Goal: Information Seeking & Learning: Compare options

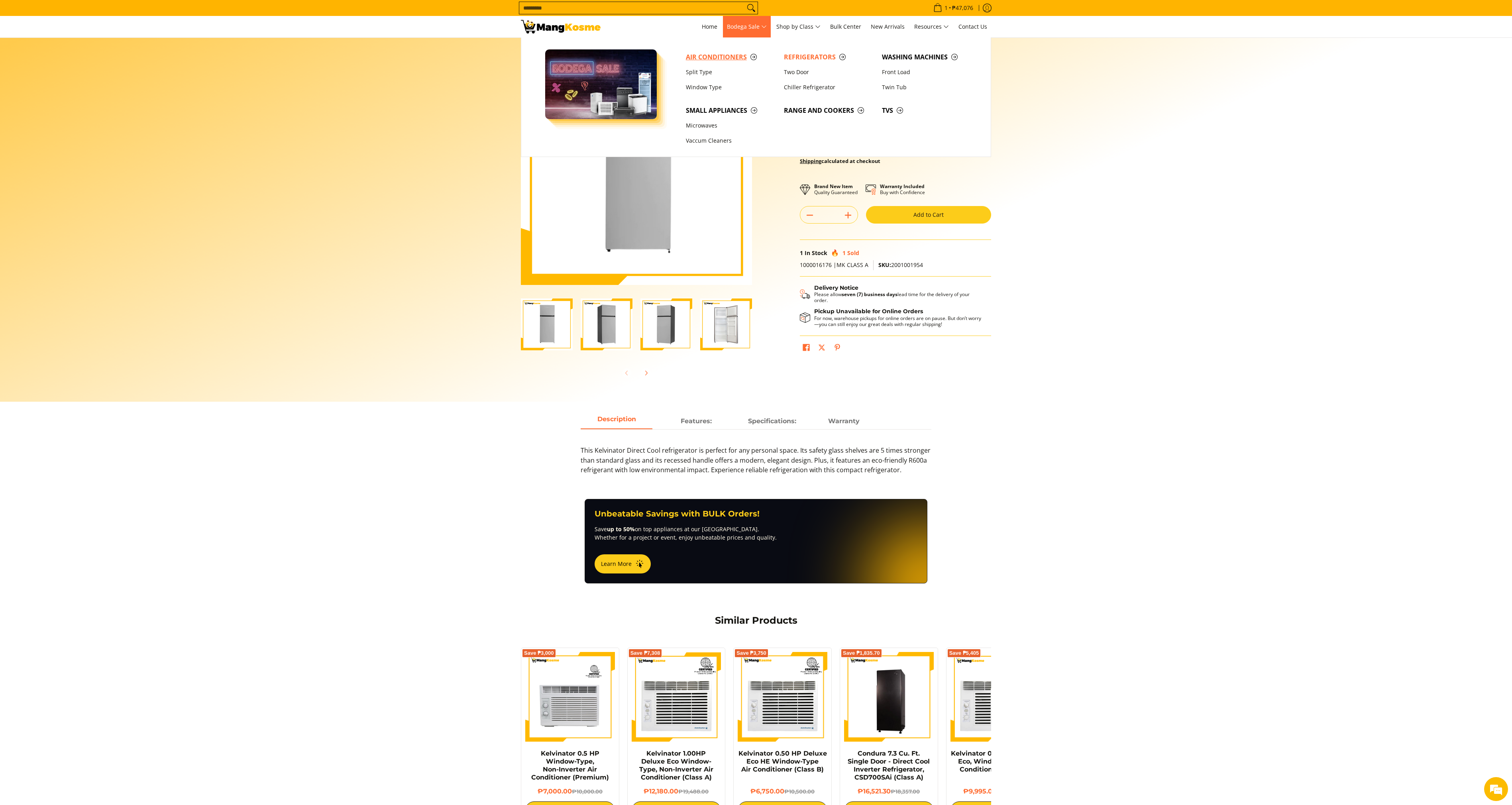
click at [736, 53] on span "Air Conditioners" at bounding box center [731, 57] width 90 height 10
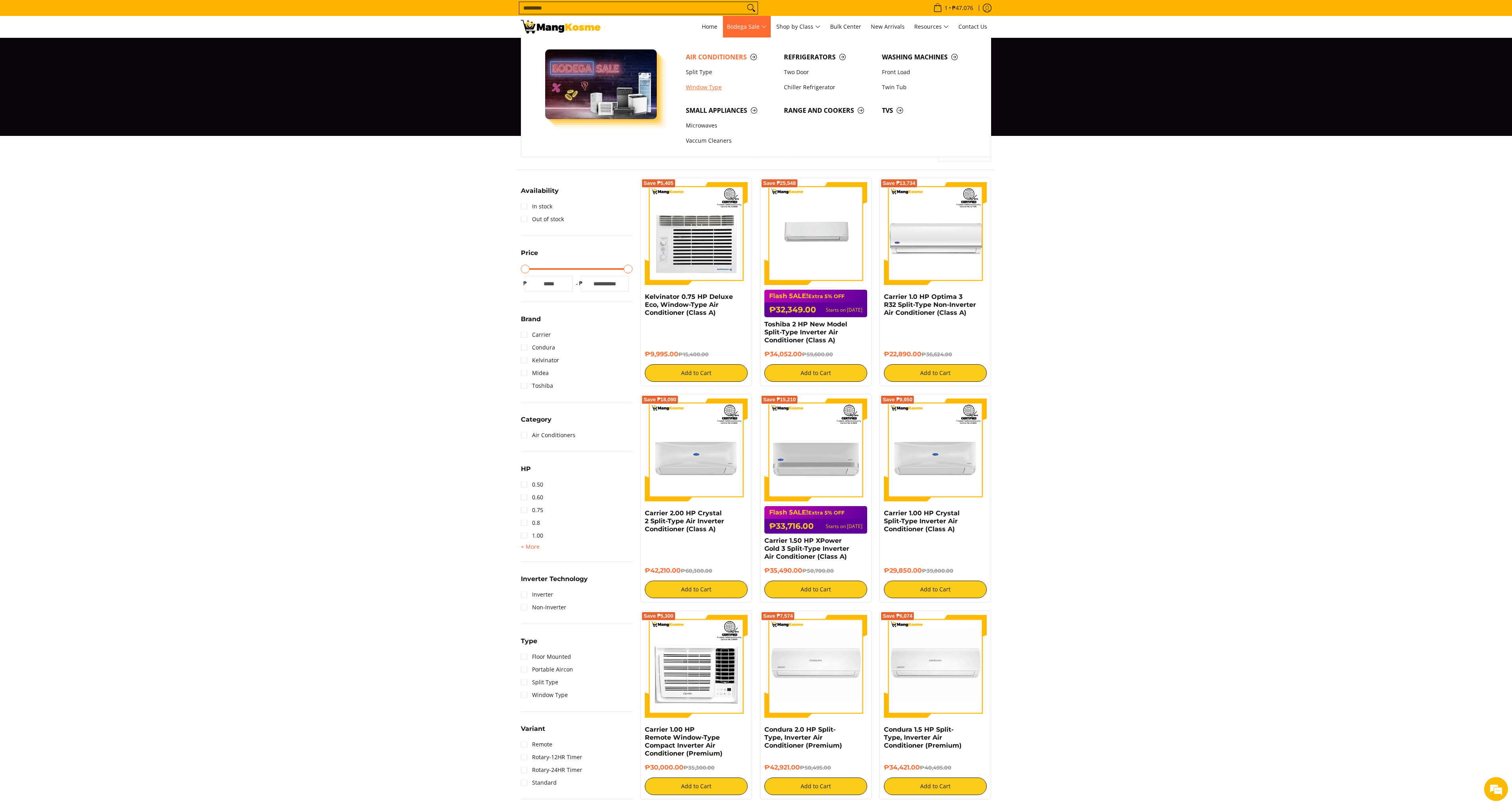
click at [712, 89] on link "Window Type" at bounding box center [731, 87] width 98 height 15
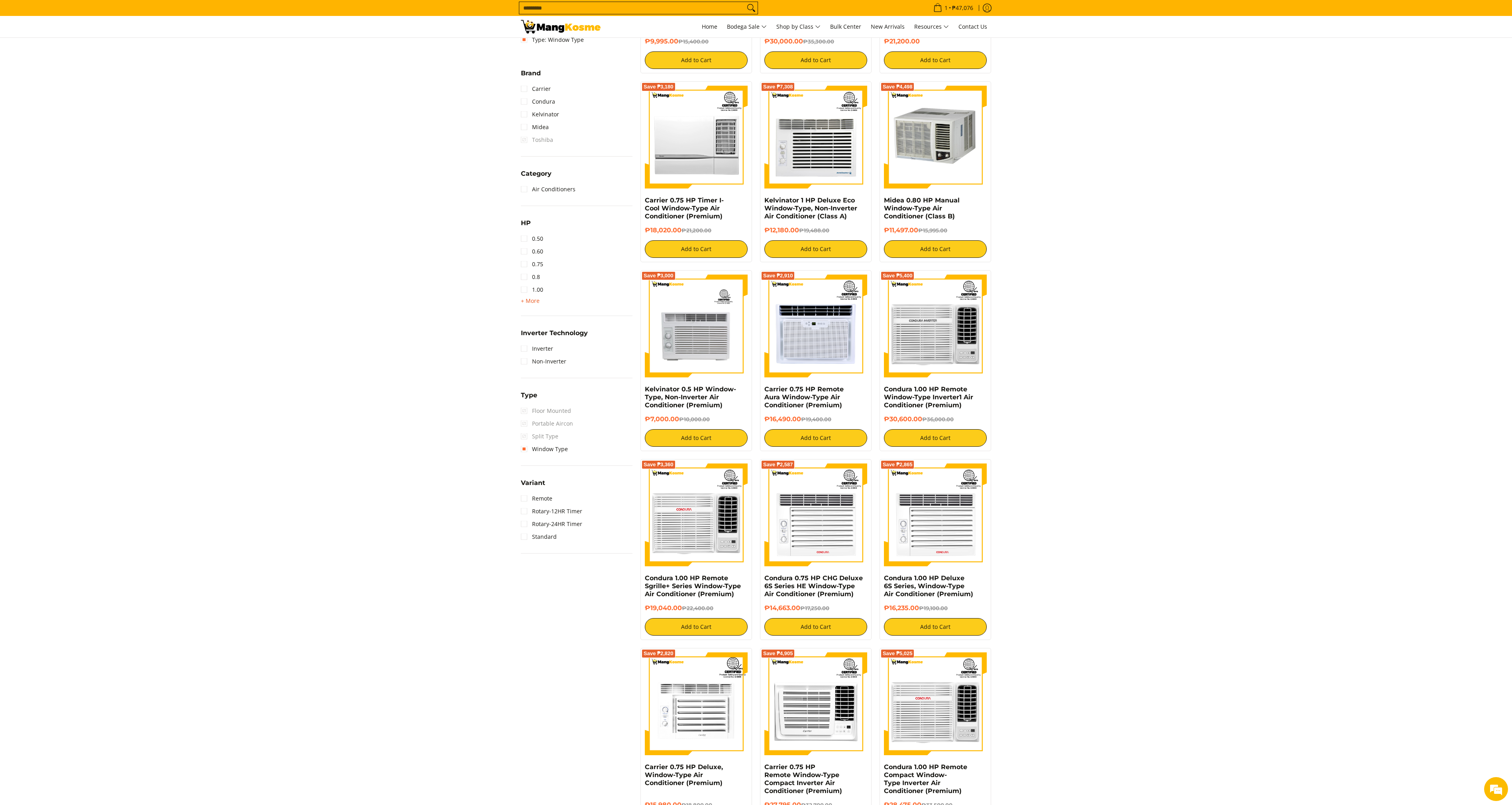
drag, startPoint x: 532, startPoint y: 299, endPoint x: 532, endPoint y: 303, distance: 4.0
click at [530, 299] on span "+ More" at bounding box center [530, 301] width 19 height 6
click at [535, 262] on link "0.75" at bounding box center [532, 264] width 23 height 13
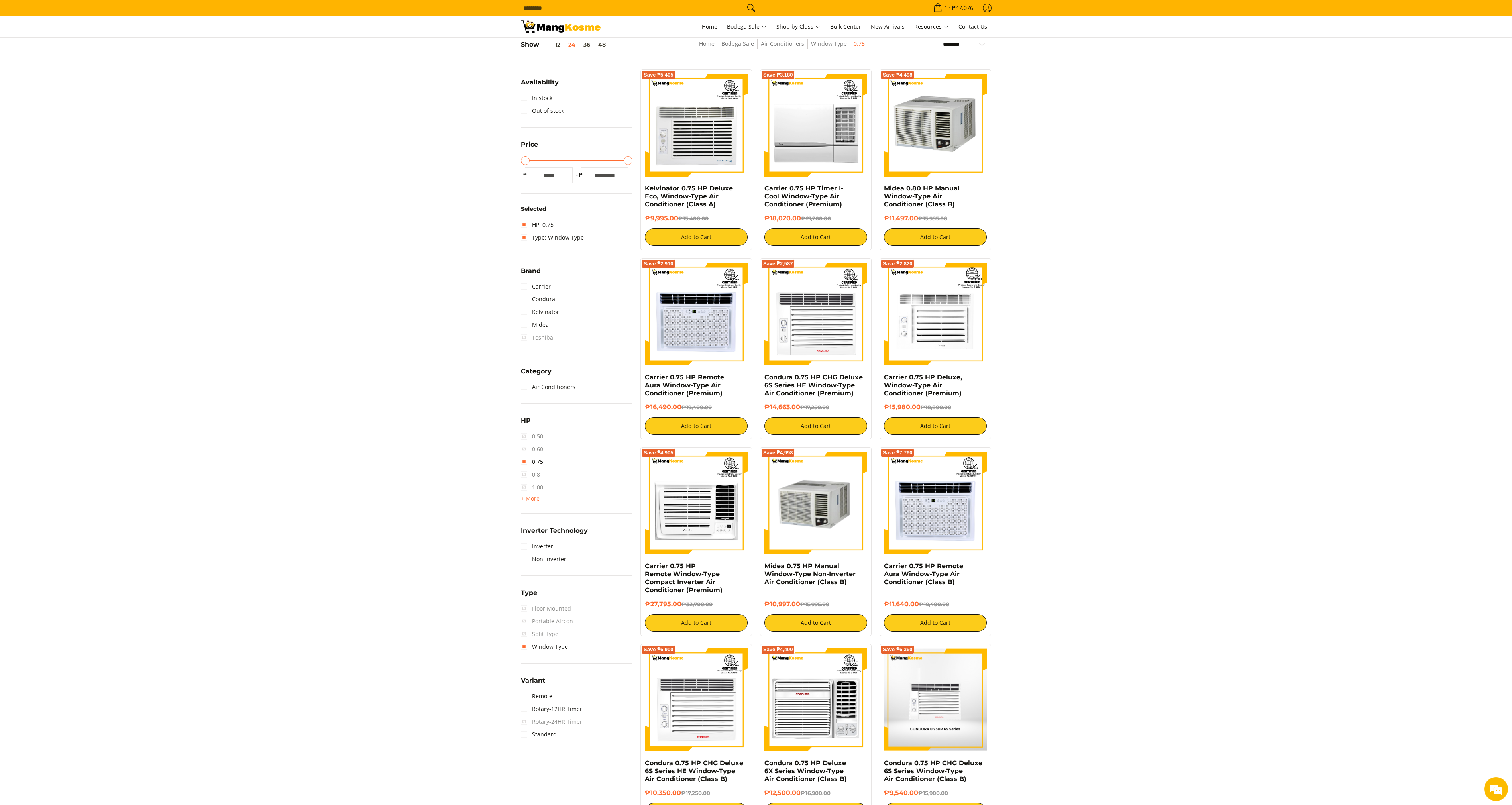
scroll to position [106, 0]
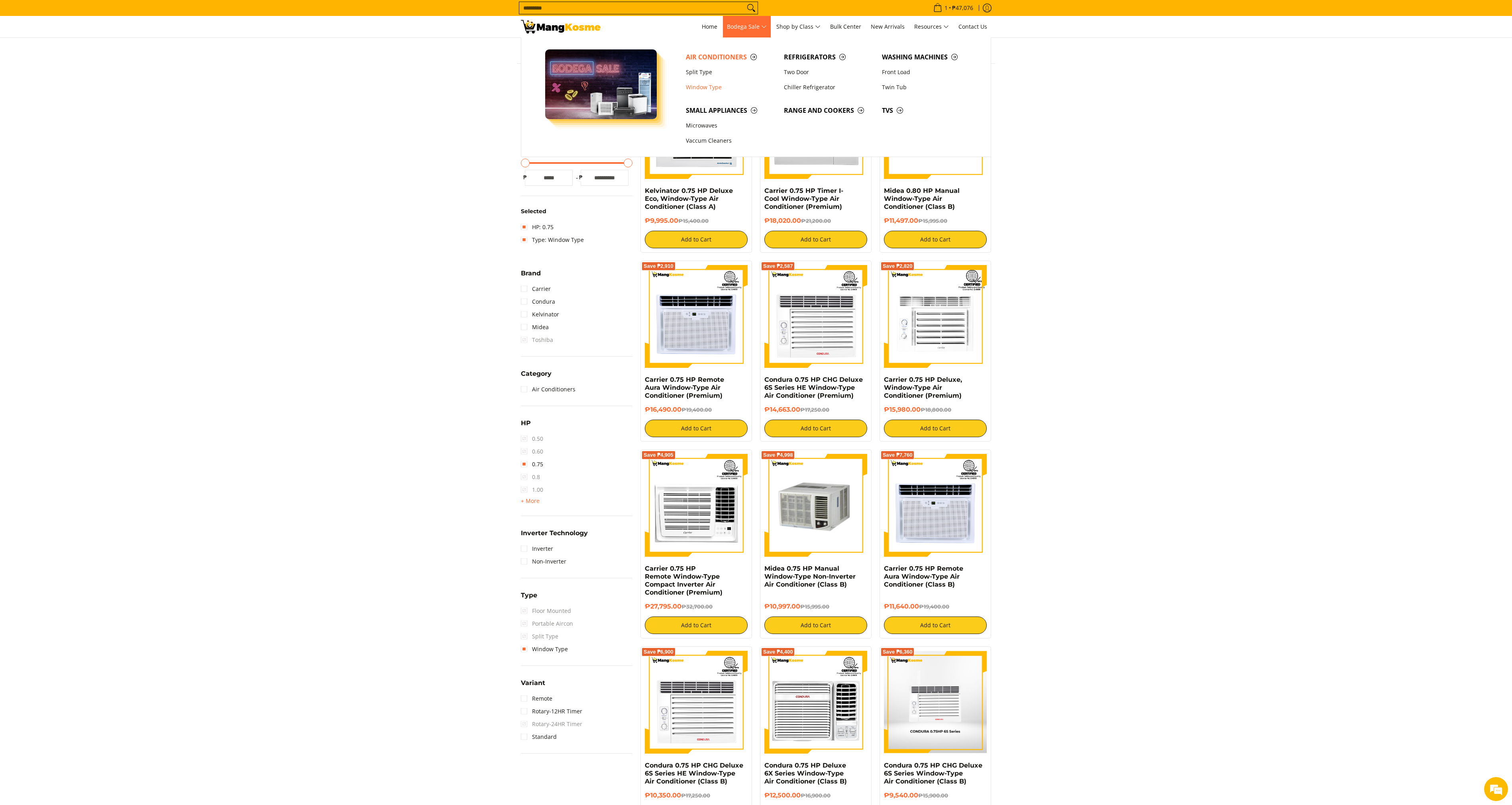
click at [762, 27] on span "Bodega Sale" at bounding box center [746, 27] width 40 height 10
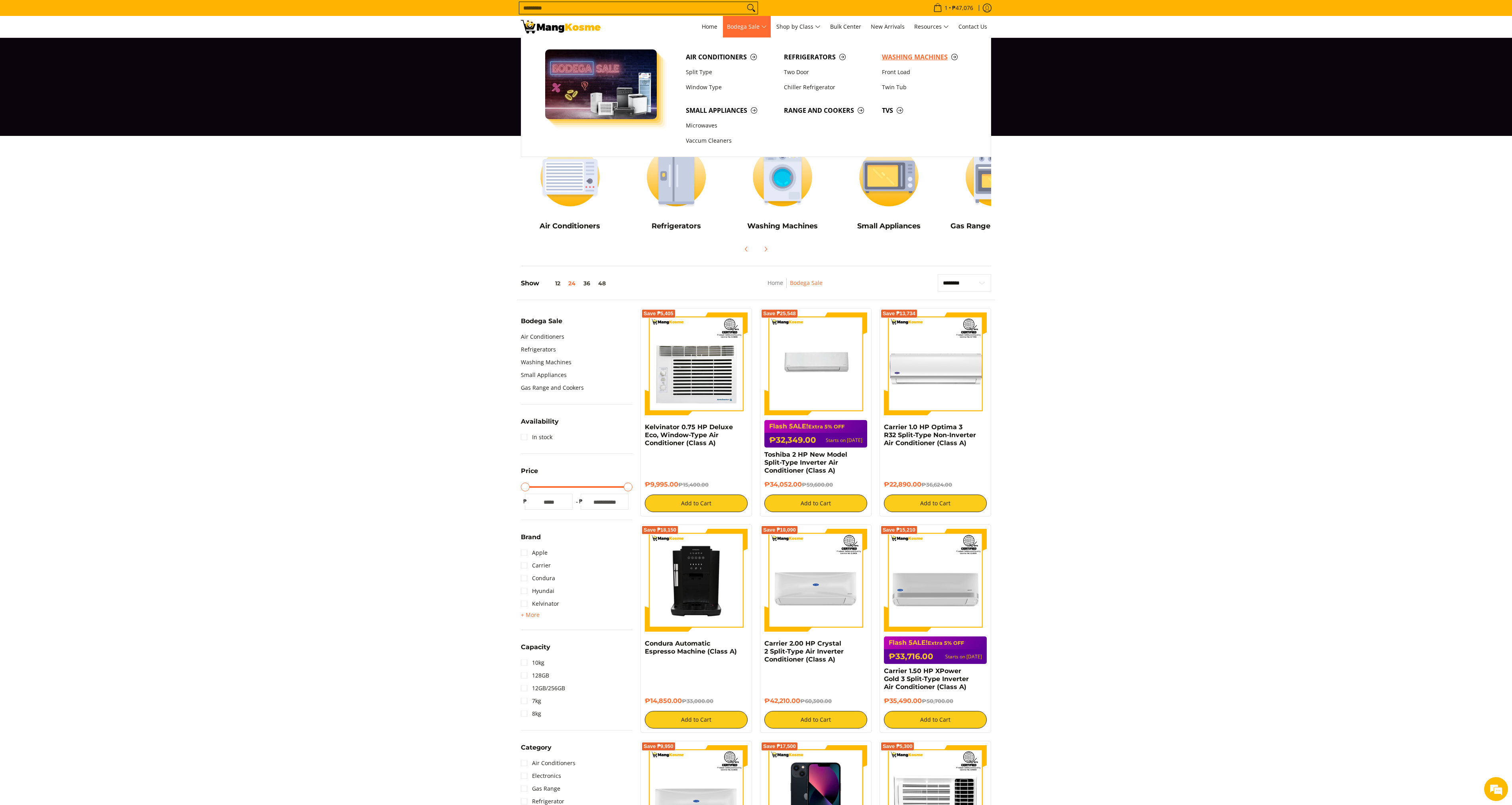
click at [883, 61] on span "Washing Machines" at bounding box center [927, 57] width 90 height 10
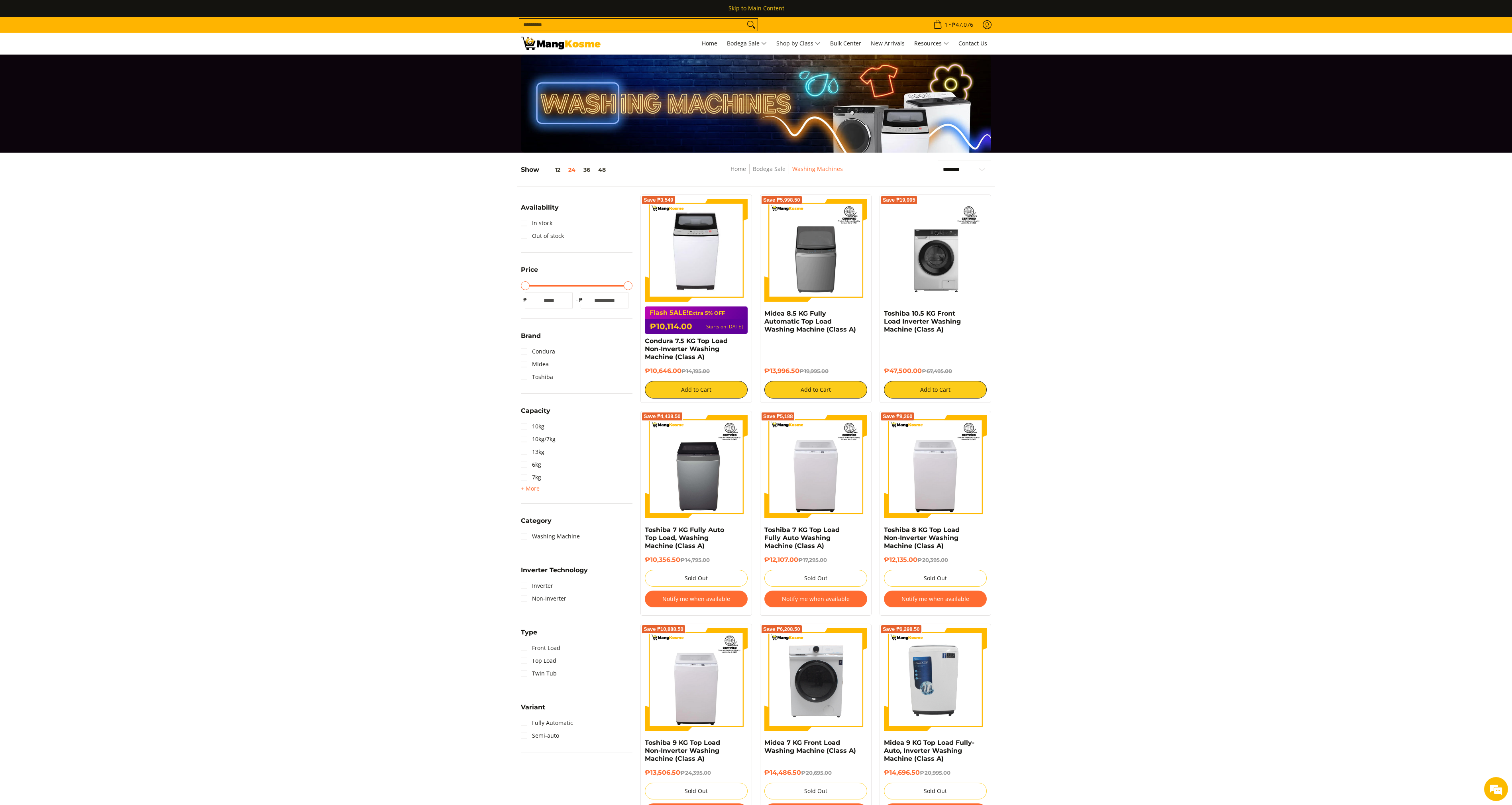
click at [764, 6] on link "Skip to Main Content" at bounding box center [757, 8] width 1513 height 16
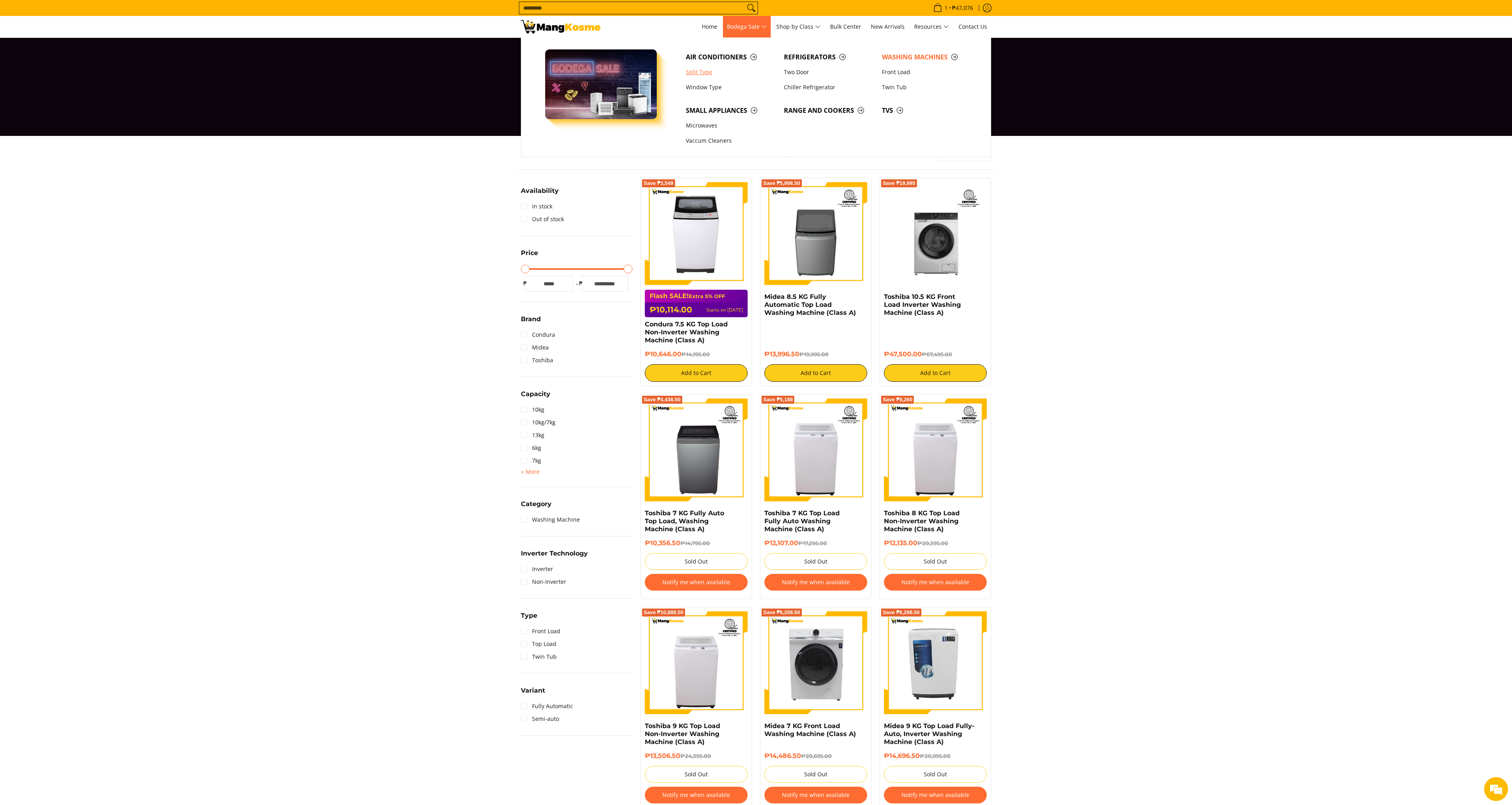
click at [706, 76] on link "Split Type" at bounding box center [731, 72] width 98 height 15
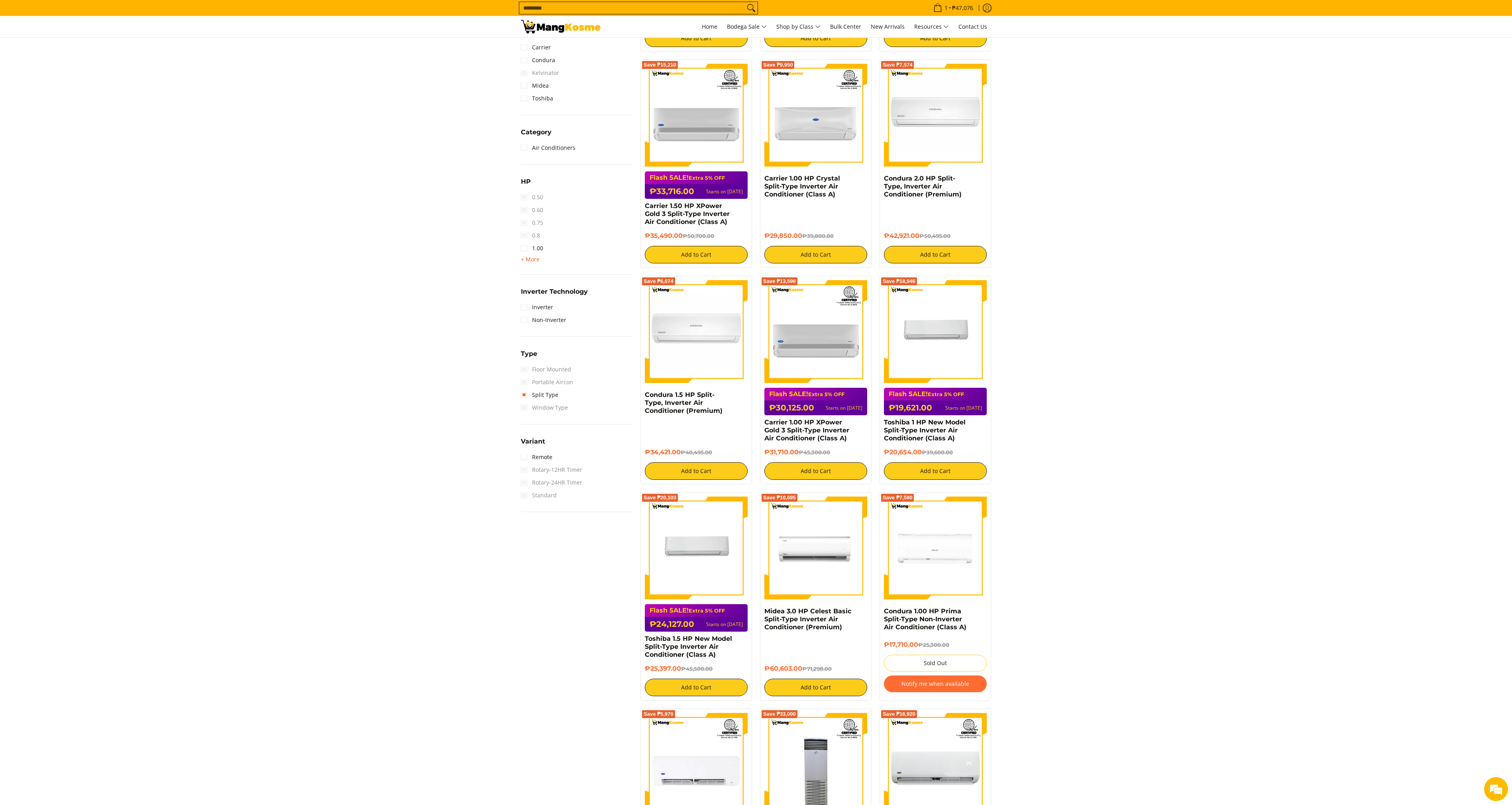
click at [533, 263] on span "+ More - Less" at bounding box center [530, 259] width 19 height 10
click at [542, 255] on link "1.00" at bounding box center [532, 248] width 23 height 13
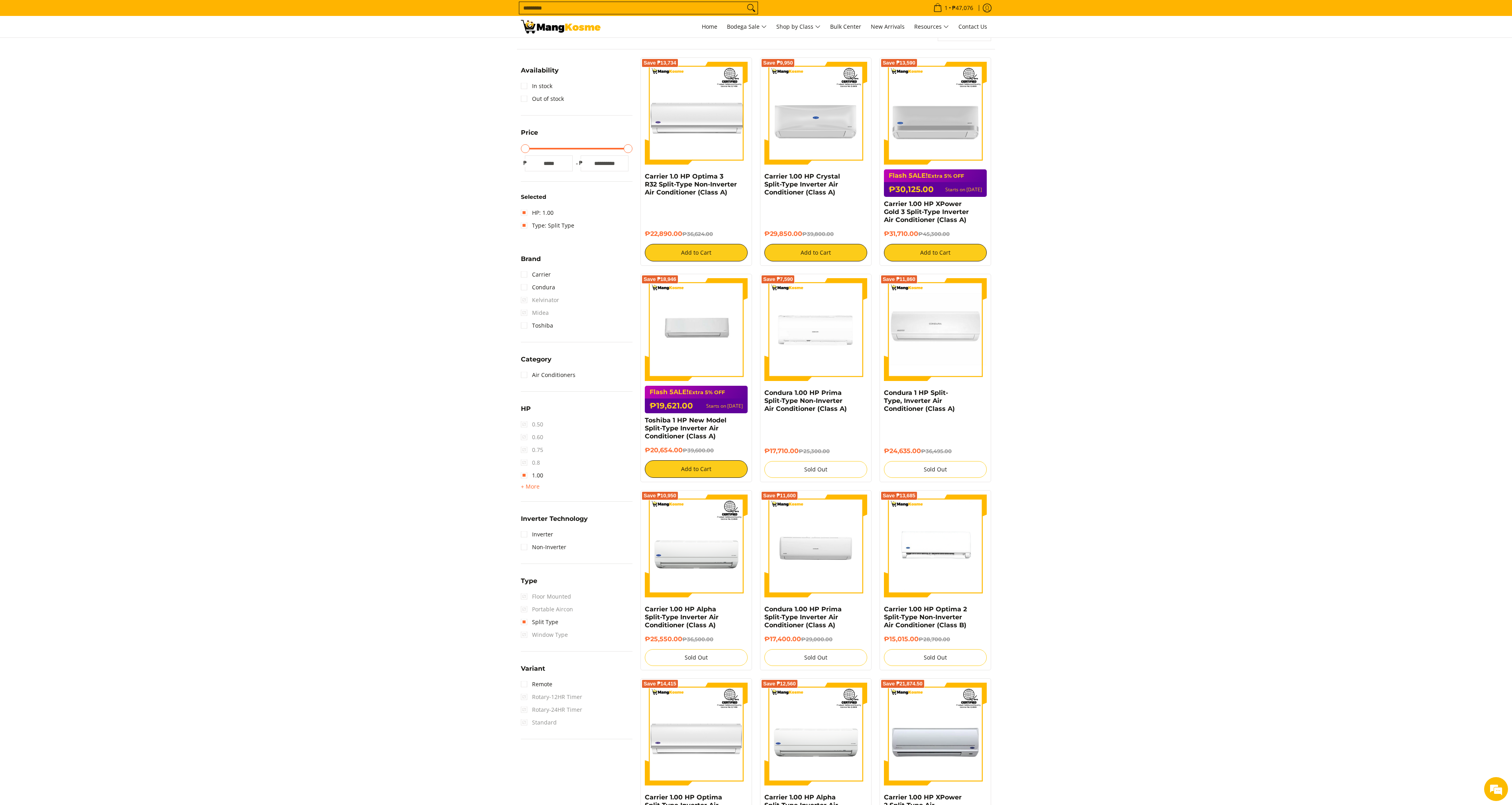
scroll to position [106, 0]
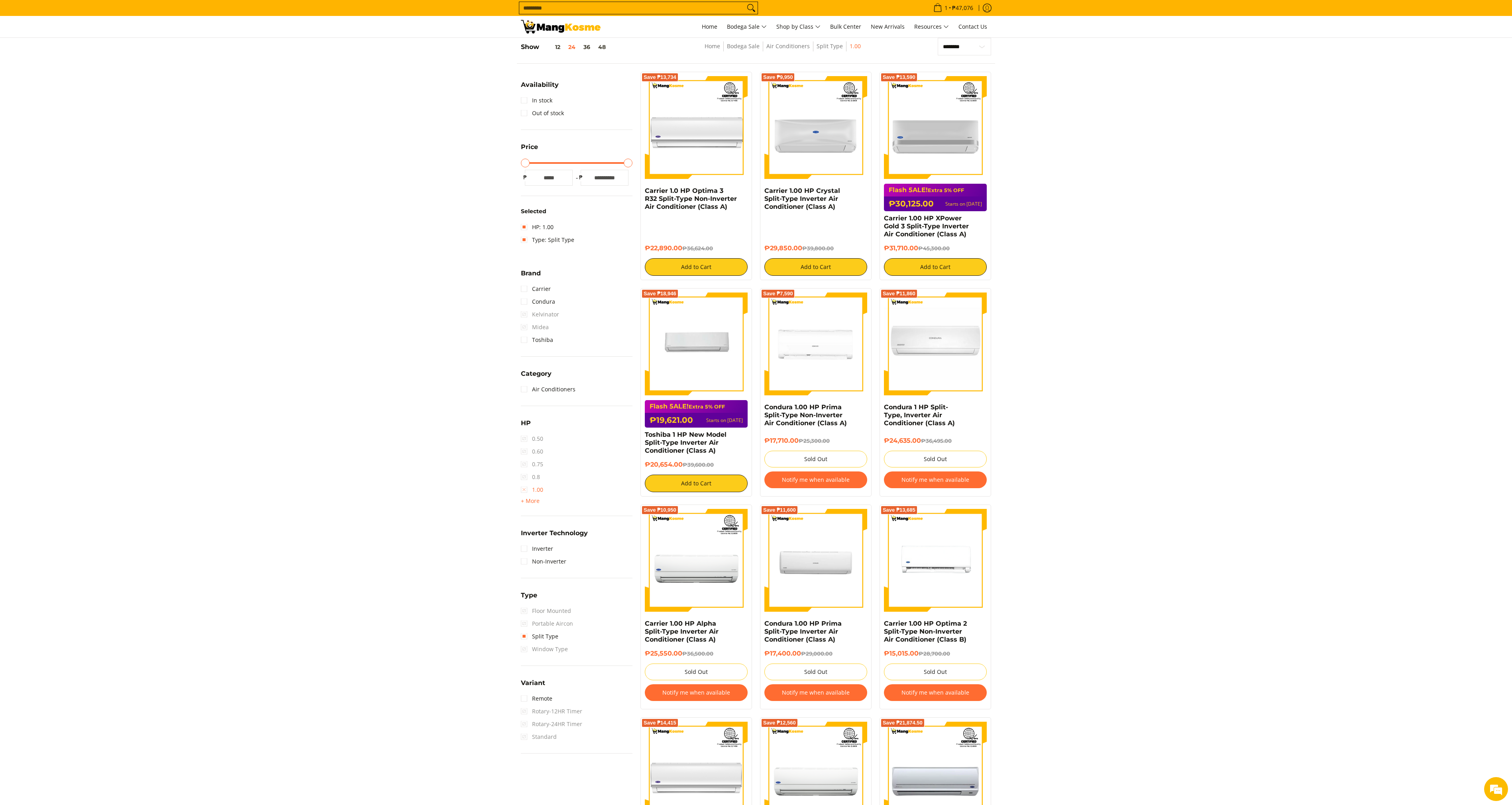
click at [532, 486] on link "1.00" at bounding box center [532, 490] width 23 height 13
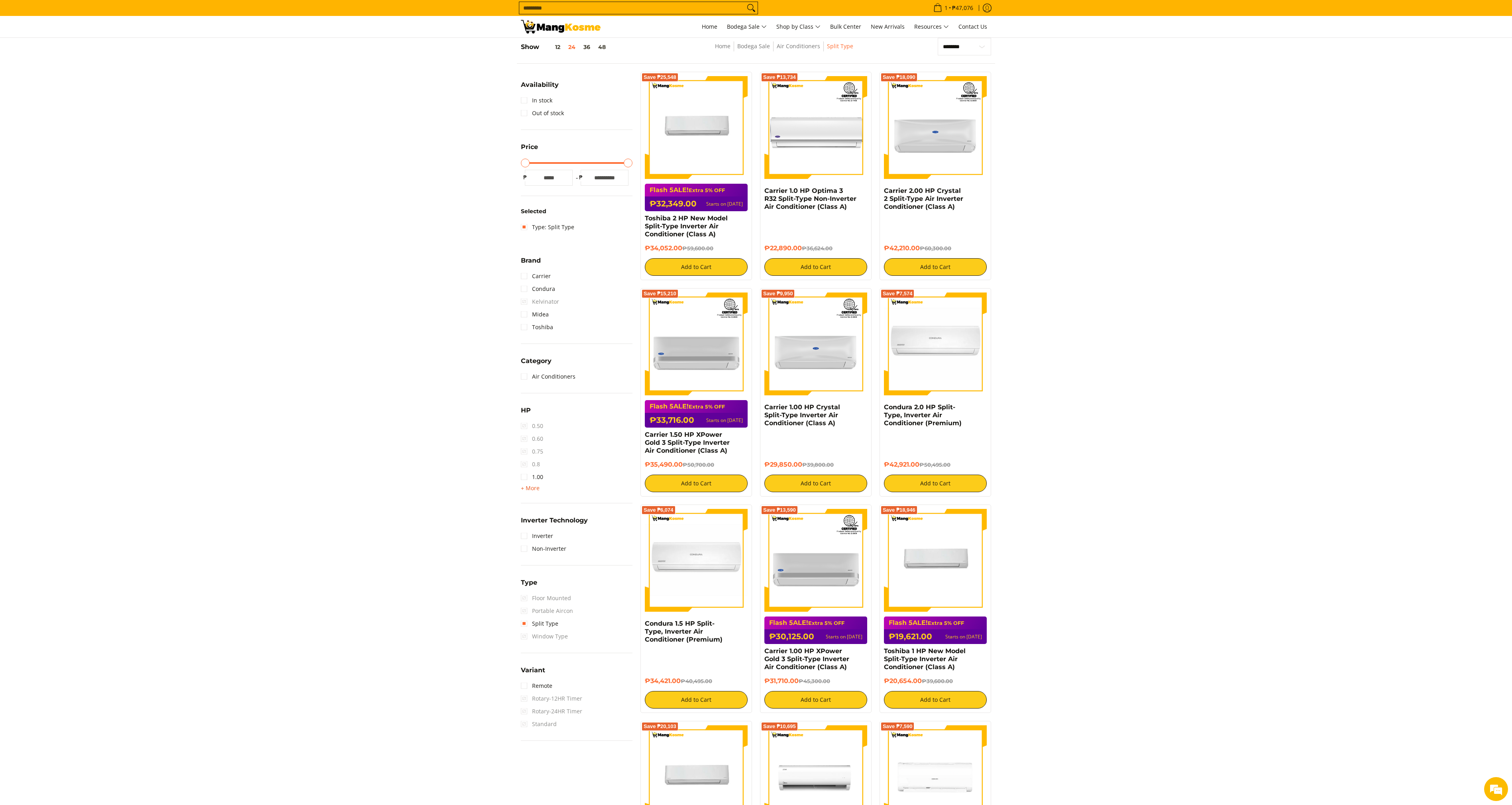
click at [535, 486] on span "+ More" at bounding box center [530, 488] width 19 height 6
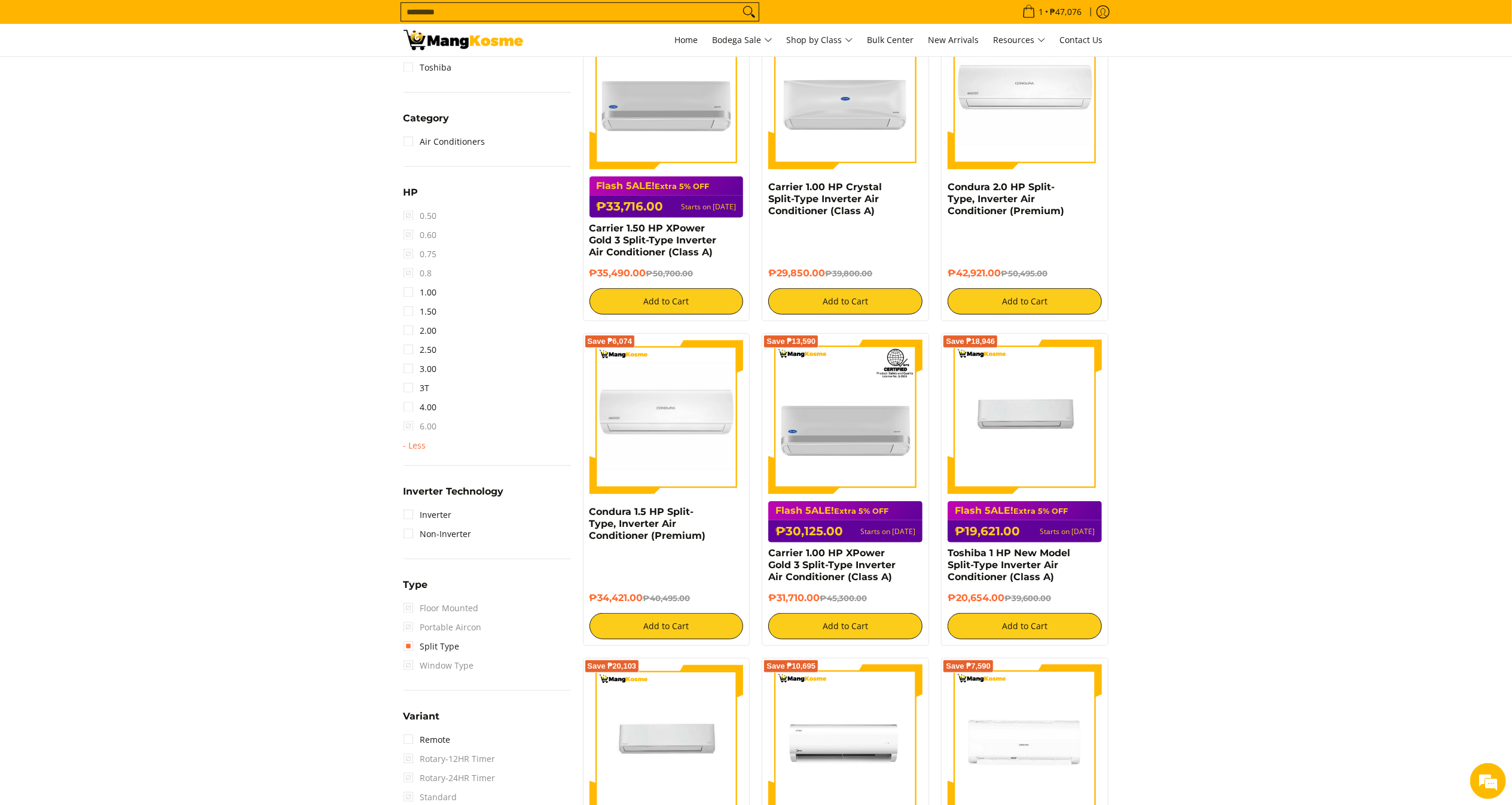
scroll to position [787, 0]
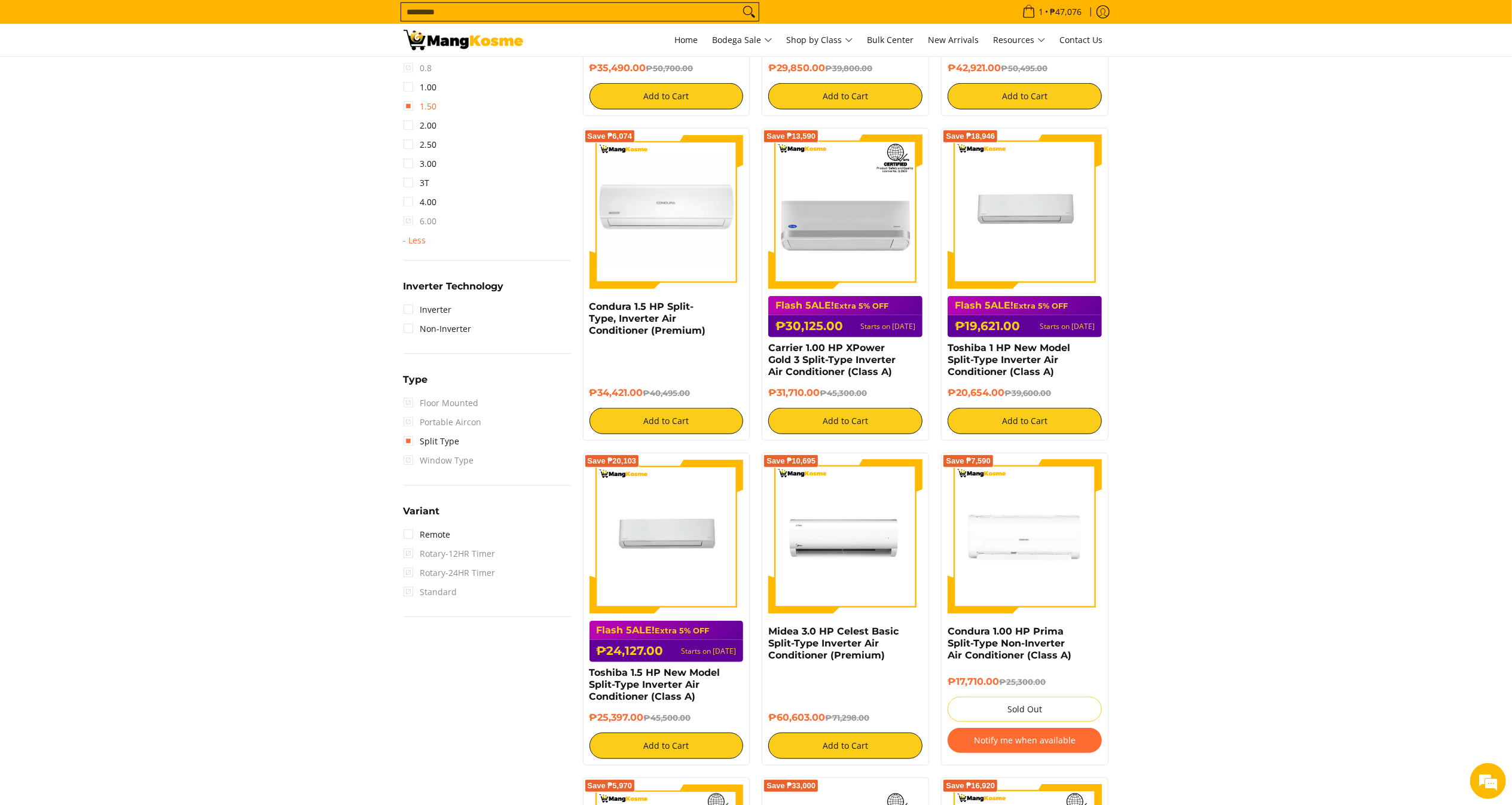
click at [425, 103] on link "1.50" at bounding box center [420, 106] width 34 height 19
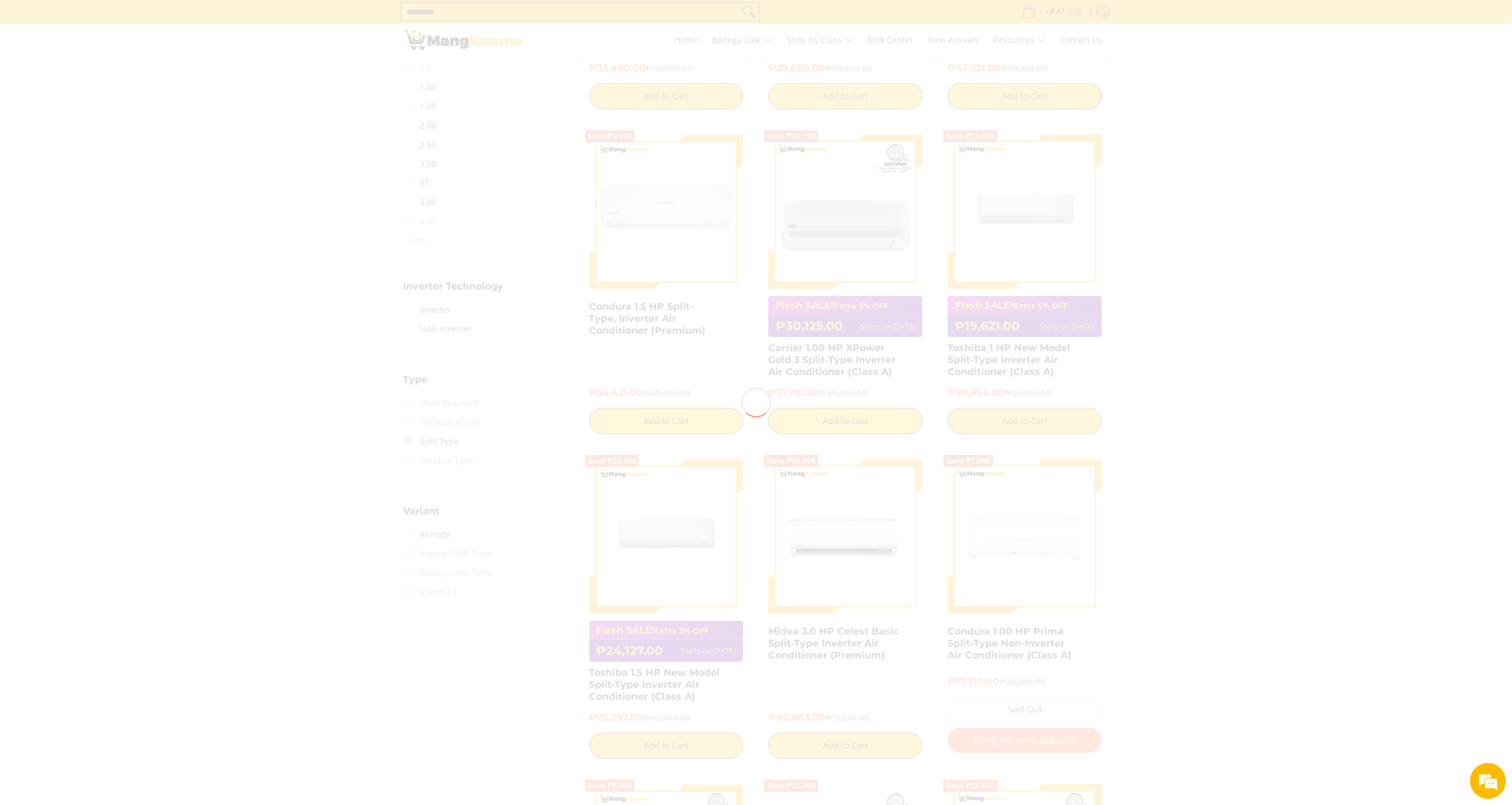
scroll to position [0, 0]
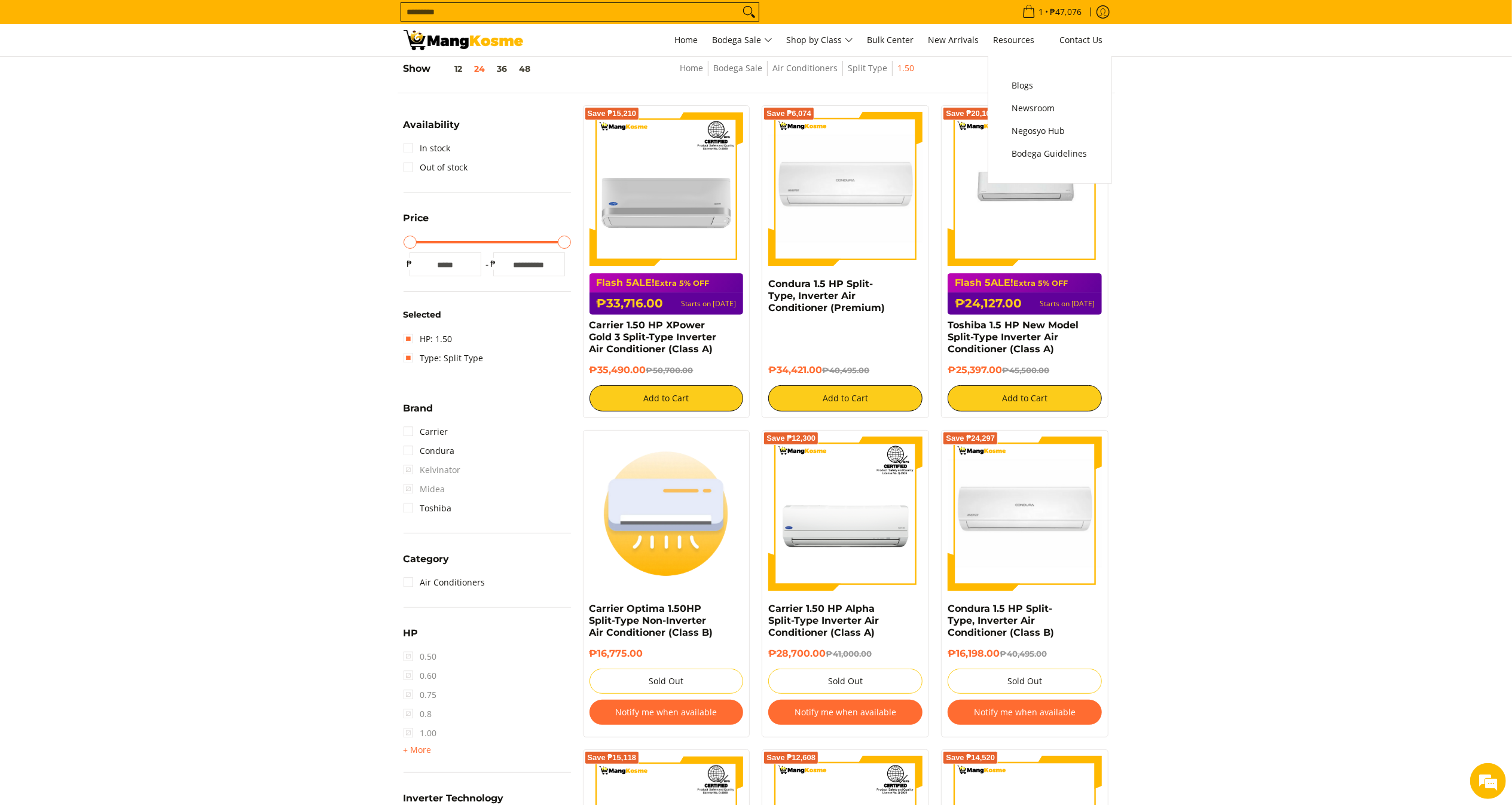
scroll to position [158, 0]
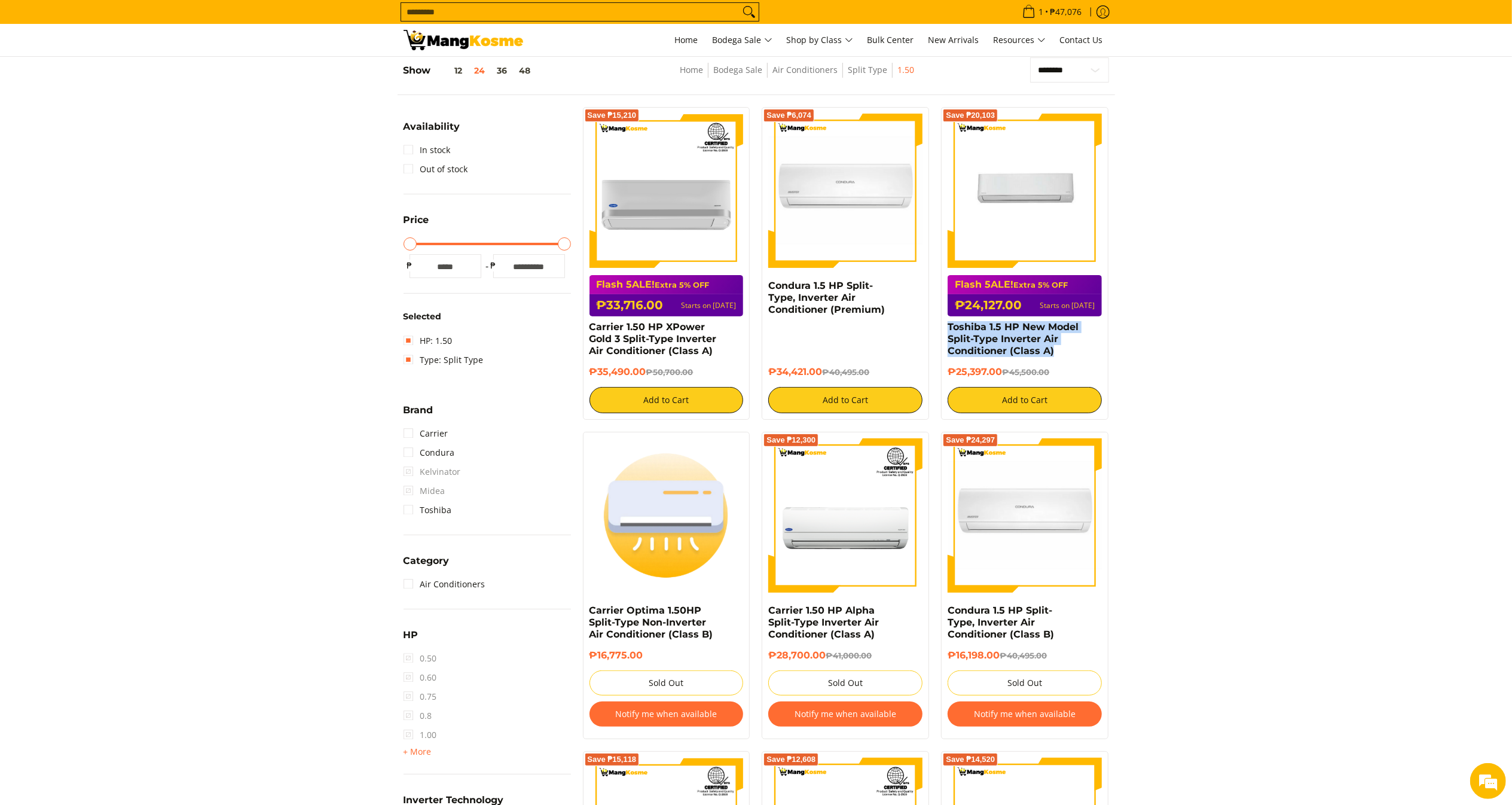
copy link "Toshiba 1.5 HP New Model Split-Type Inverter Air Conditioner (Class A)"
drag, startPoint x: 1096, startPoint y: 360, endPoint x: 938, endPoint y: 328, distance: 161.2
click at [938, 328] on div "Save ₱20,103 Flash 5ALE! Extra 5% OFF ₱24,127.00 Starts on Aug 15 Toshiba 1.5 H…" at bounding box center [1024, 263] width 179 height 312
drag, startPoint x: 1000, startPoint y: 375, endPoint x: 945, endPoint y: 382, distance: 55.4
click at [945, 382] on div "Save ₱20,103 Flash 5ALE! Extra 5% OFF ₱24,127.00 Starts on Aug 15 Toshiba 1.5 H…" at bounding box center [1024, 263] width 167 height 312
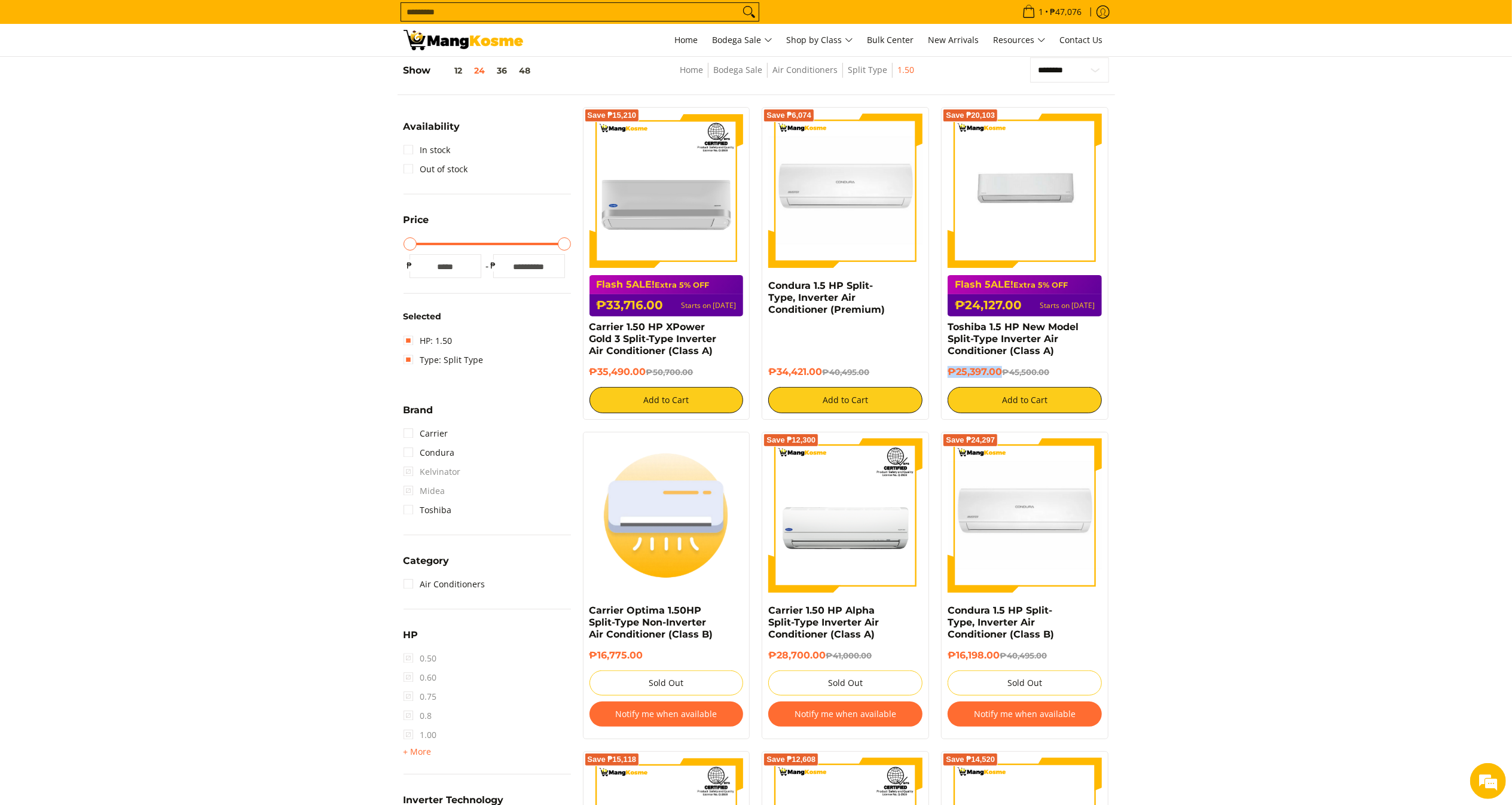
copy h6 "₱25,397.00"
drag, startPoint x: 724, startPoint y: 355, endPoint x: 634, endPoint y: 365, distance: 90.6
click at [627, 361] on div "Carrier 1.50 HP XPower Gold 3 Split-Type Inverter Air Conditioner (Class A)" at bounding box center [666, 343] width 154 height 45
copy link "Condura 1.5 HP Split-Type, Inverter Air Conditioner (Premium)"
drag, startPoint x: 902, startPoint y: 311, endPoint x: 770, endPoint y: 282, distance: 135.1
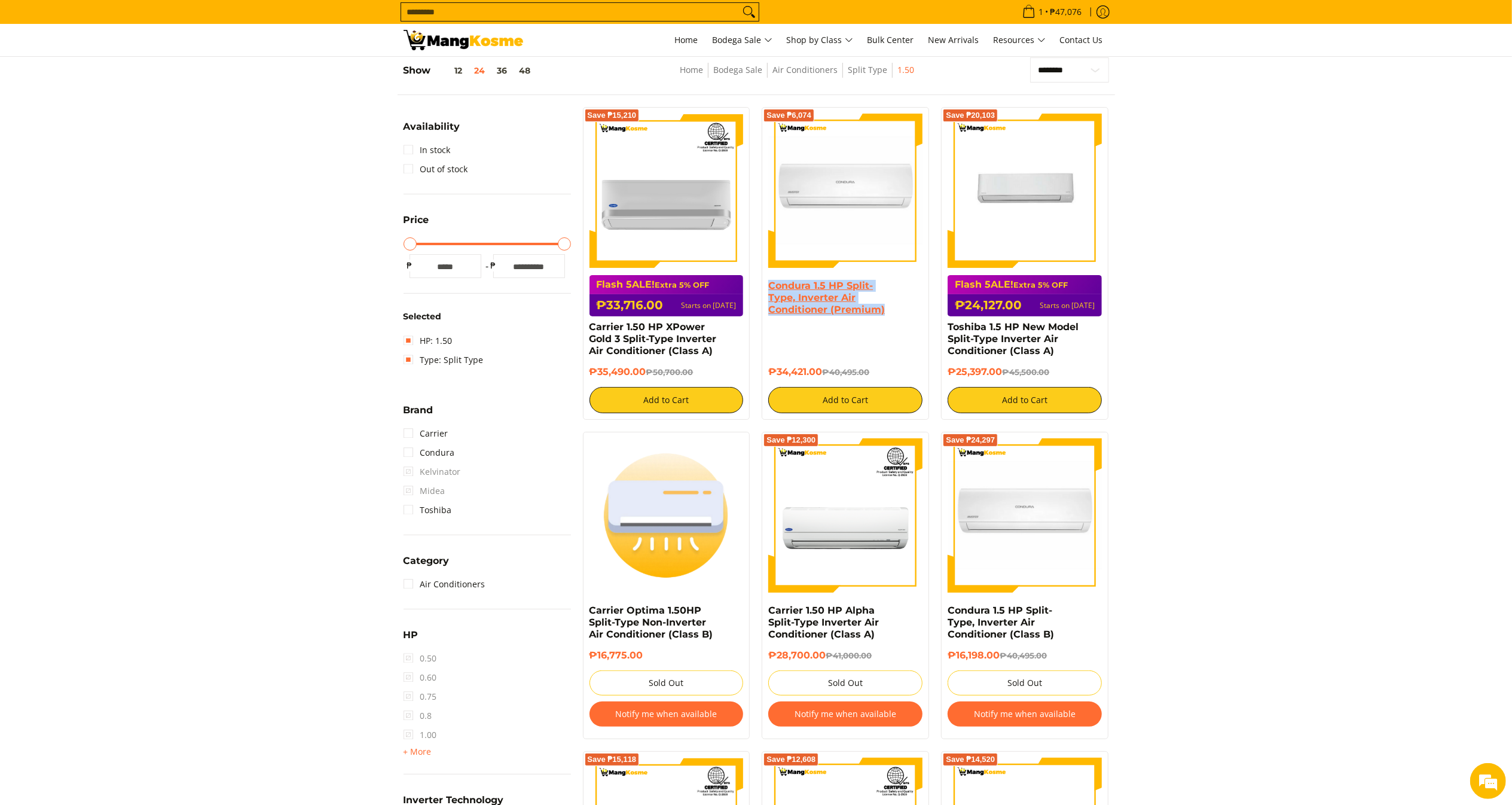
click at [770, 282] on h4 "Condura 1.5 HP Split-Type, Inverter Air Conditioner (Premium)" at bounding box center [845, 297] width 154 height 36
drag, startPoint x: 821, startPoint y: 370, endPoint x: 756, endPoint y: 360, distance: 65.8
click at [759, 367] on div "Save ₱6,074 Condura 1.5 HP Split-Type, Inverter Air Conditioner (Premium) ₱34,4…" at bounding box center [845, 263] width 179 height 312
copy h6 "₱34,421.00"
copy link "Carrier 1.50 HP XPower Gold 3 Split-Type Inverter Air Conditioner (Class A)"
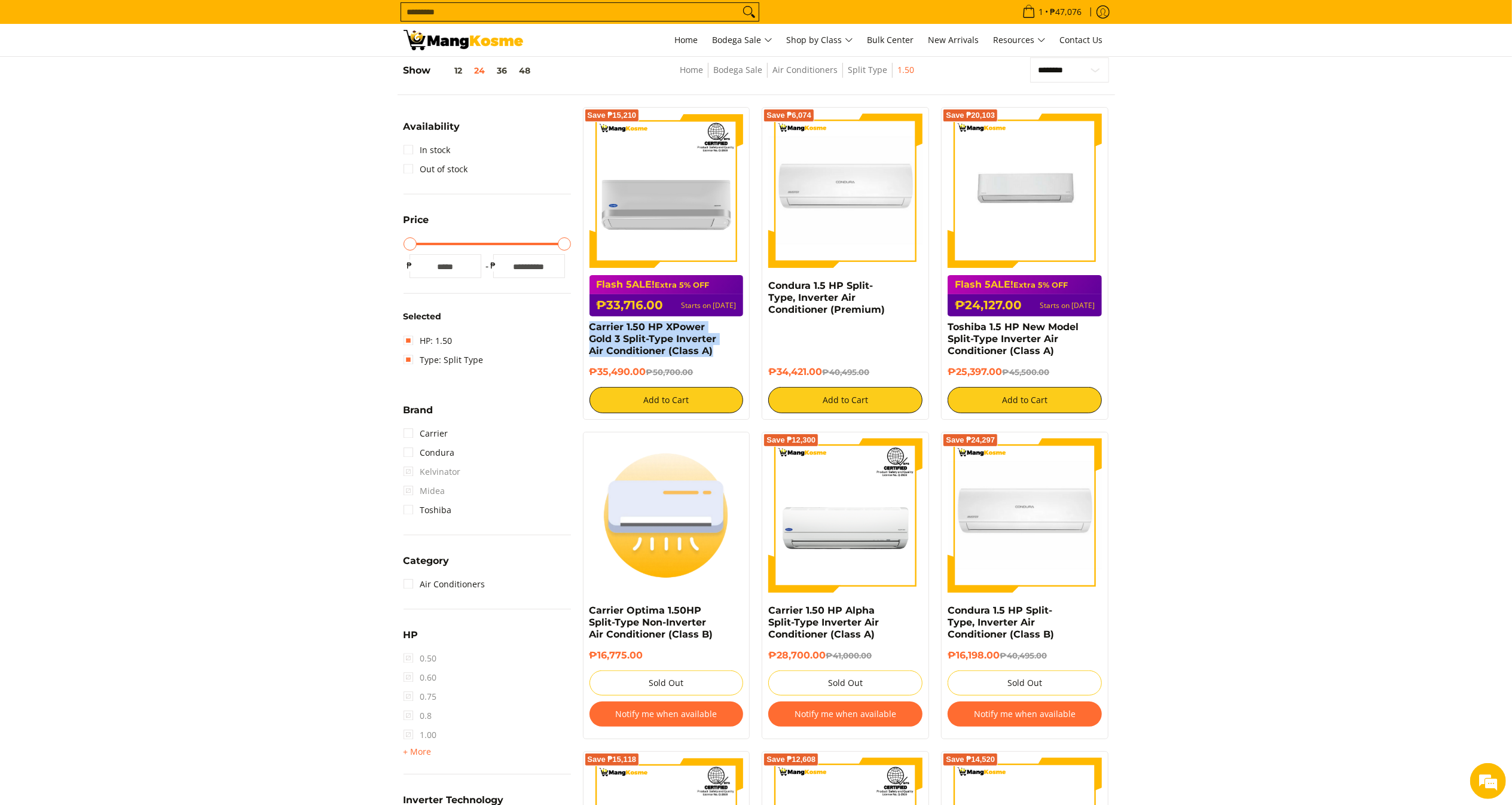
drag, startPoint x: 721, startPoint y: 349, endPoint x: 592, endPoint y: 320, distance: 132.2
click at [592, 320] on div "Flash 5ALE! Extra 5% OFF ₱33,716.00 Starts on Aug 15 Carrier 1.50 HP XPower Gol…" at bounding box center [666, 342] width 154 height 143
drag, startPoint x: 646, startPoint y: 367, endPoint x: 589, endPoint y: 367, distance: 57.0
click at [589, 367] on h6 "₱35,490.00 ₱50,700.00" at bounding box center [666, 371] width 154 height 12
copy h6 "₱35,490.00"
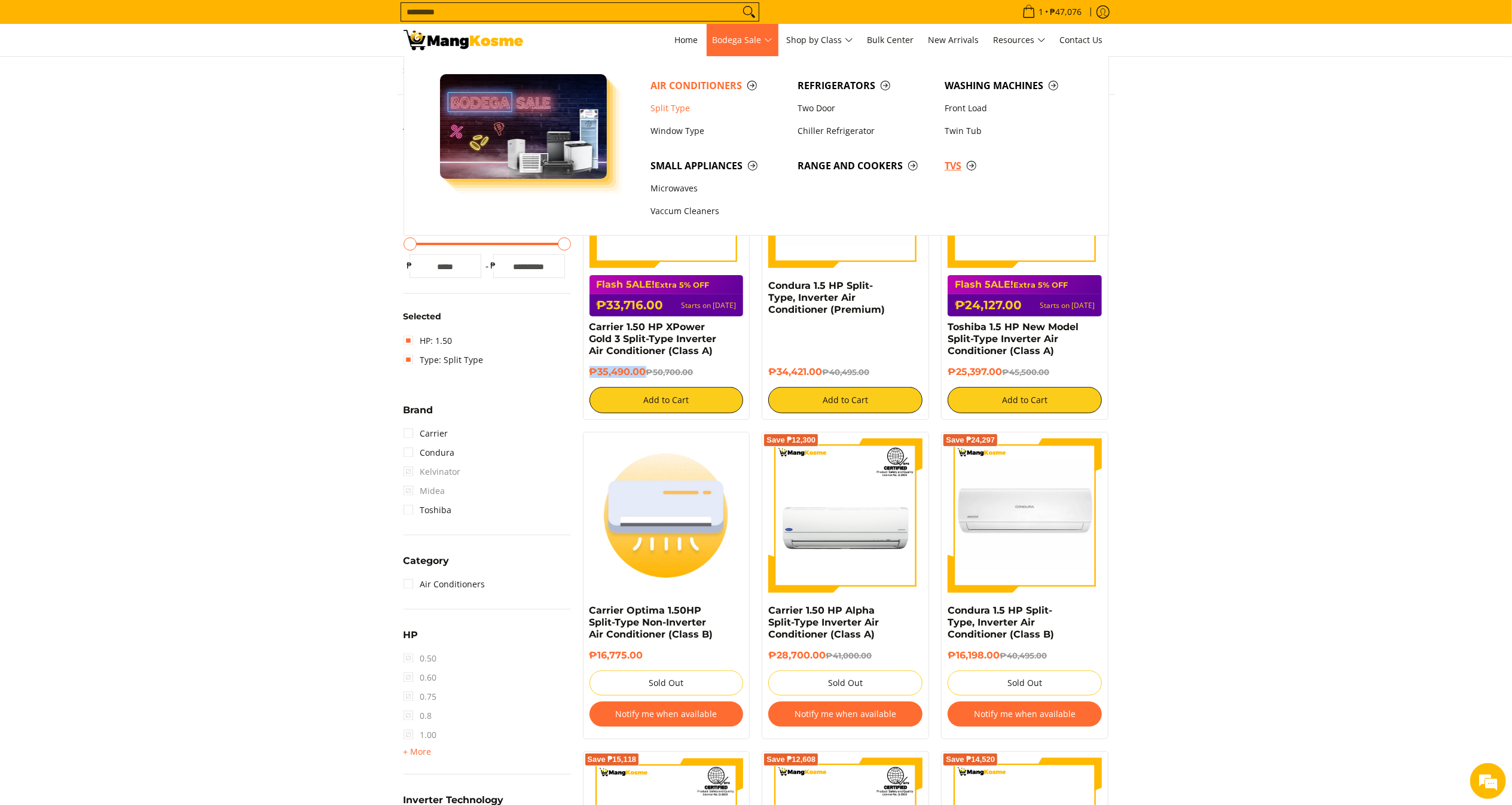
click at [950, 172] on span "TVs" at bounding box center [1012, 165] width 135 height 15
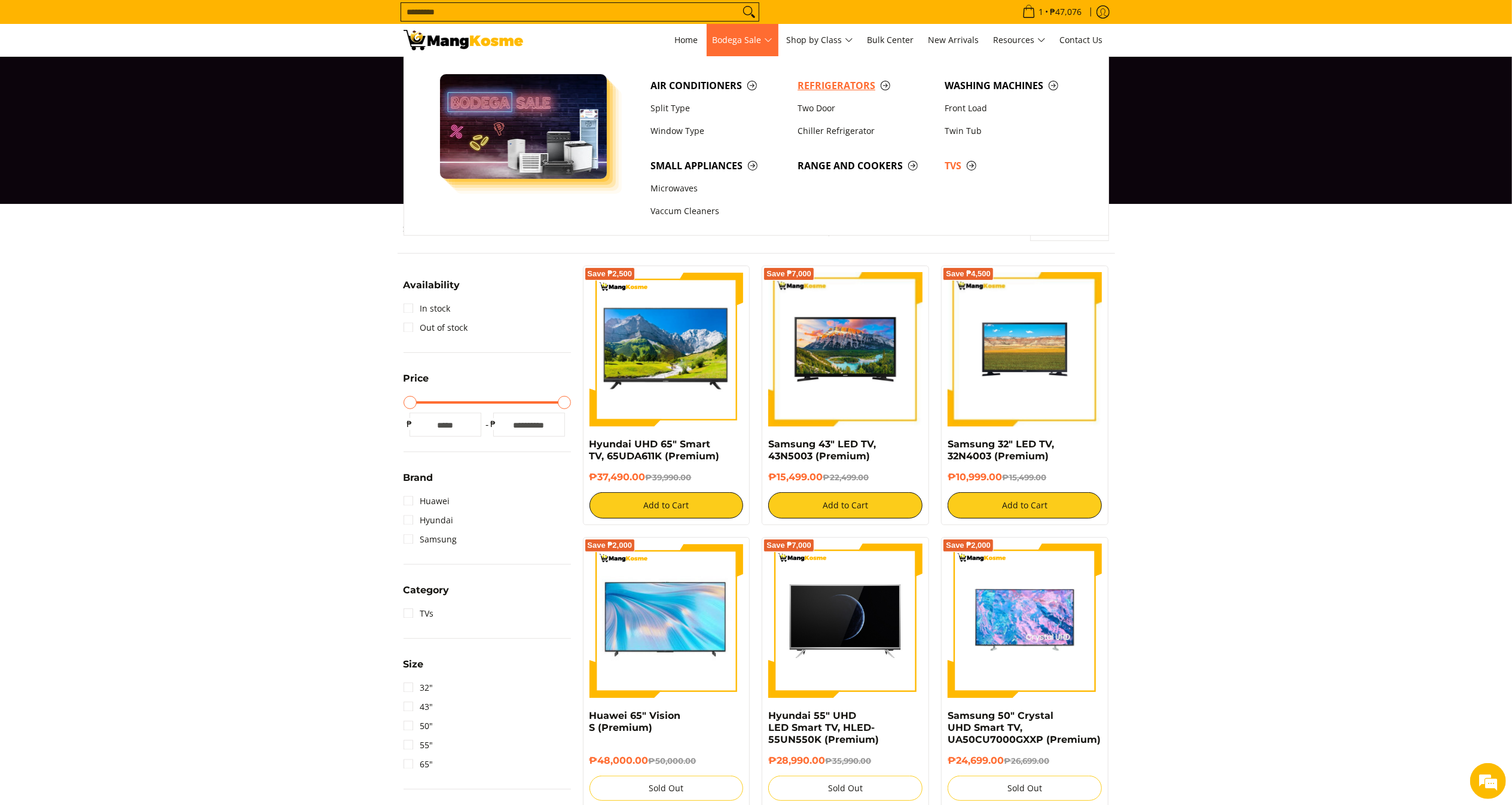
click at [840, 83] on span "Refrigerators" at bounding box center [865, 86] width 135 height 15
click at [834, 88] on span "Refrigerators" at bounding box center [865, 86] width 135 height 15
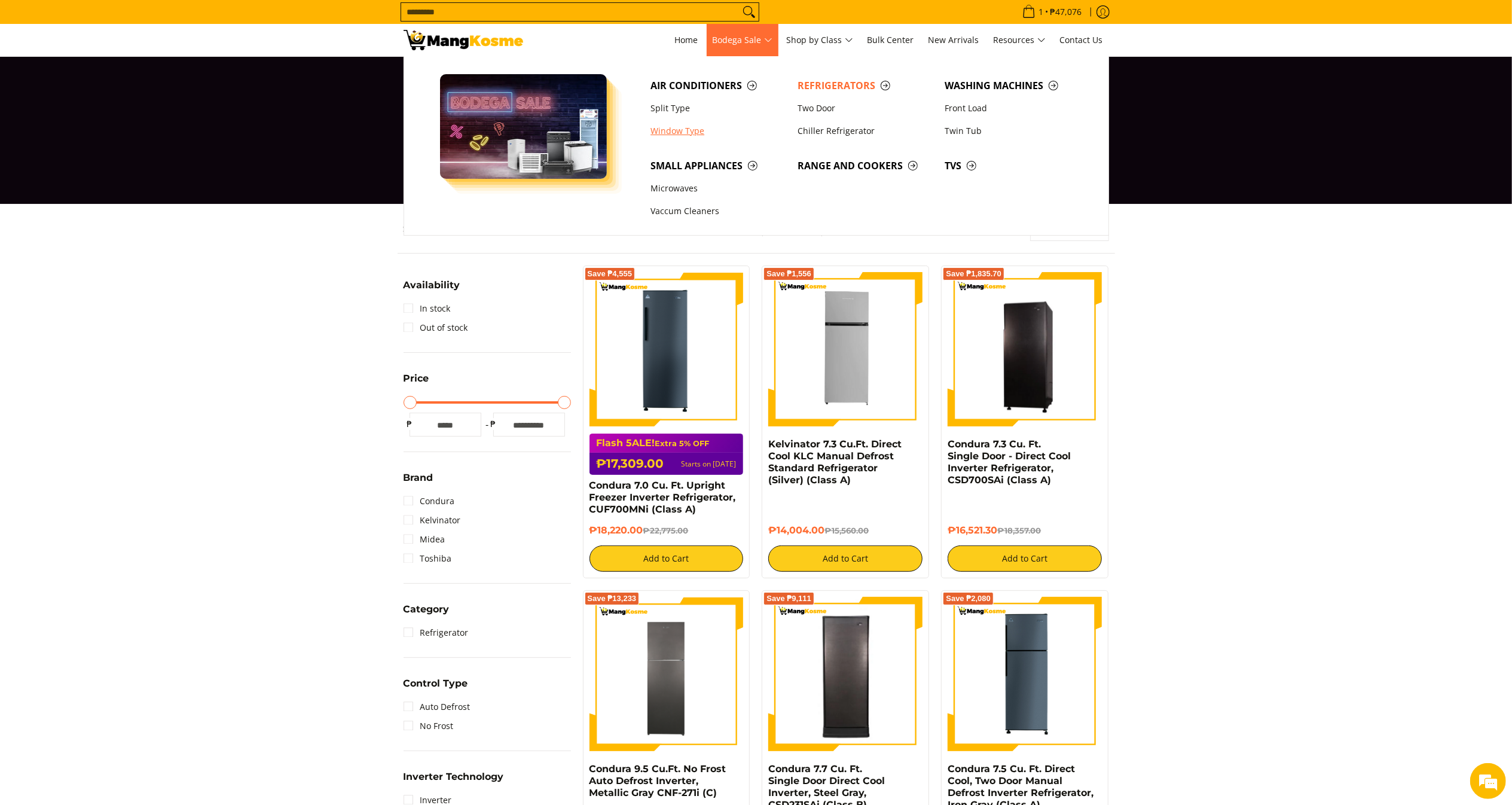
click at [690, 136] on link "Window Type" at bounding box center [717, 131] width 147 height 23
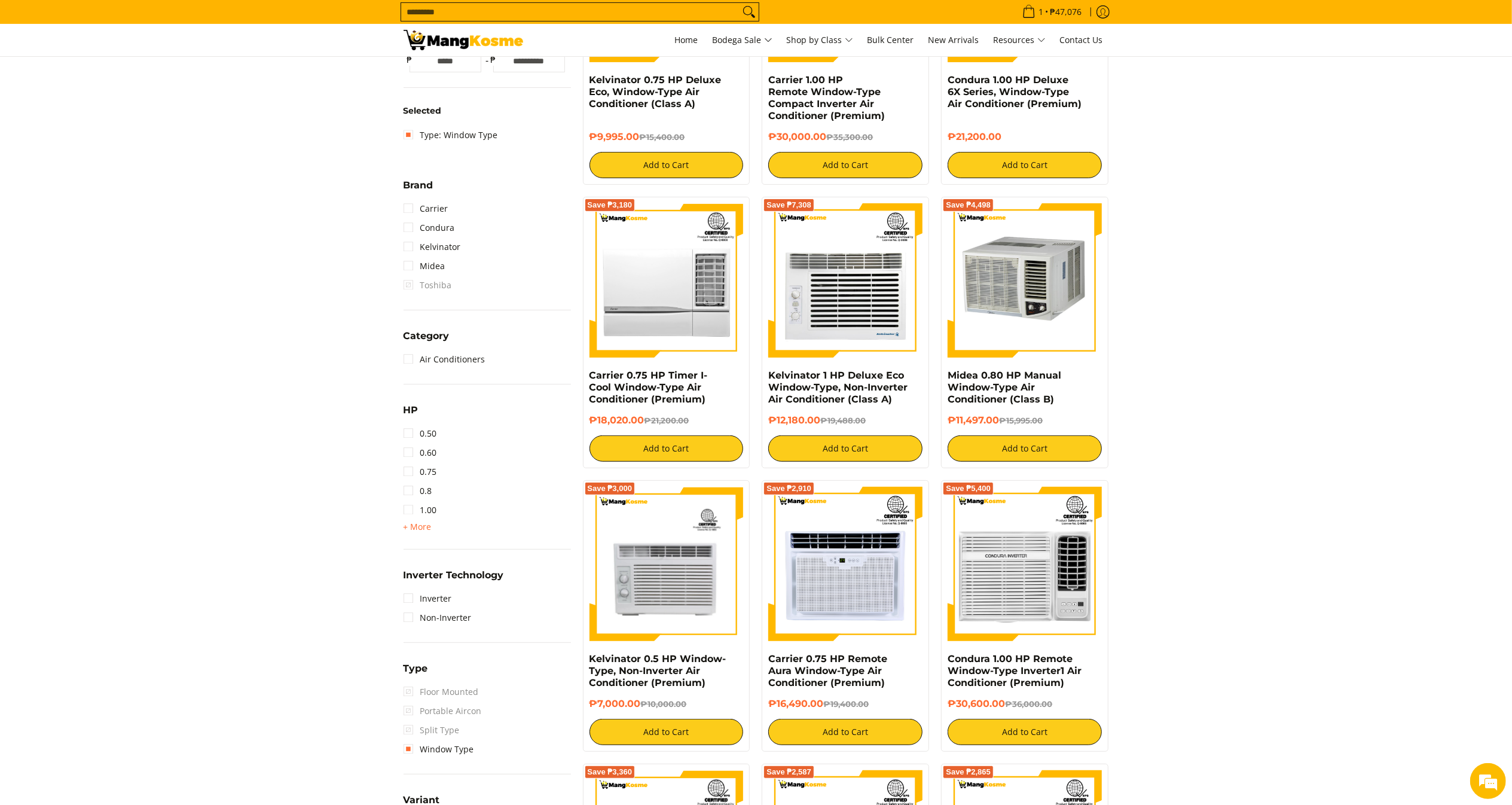
click at [426, 434] on link "0.50" at bounding box center [420, 433] width 34 height 19
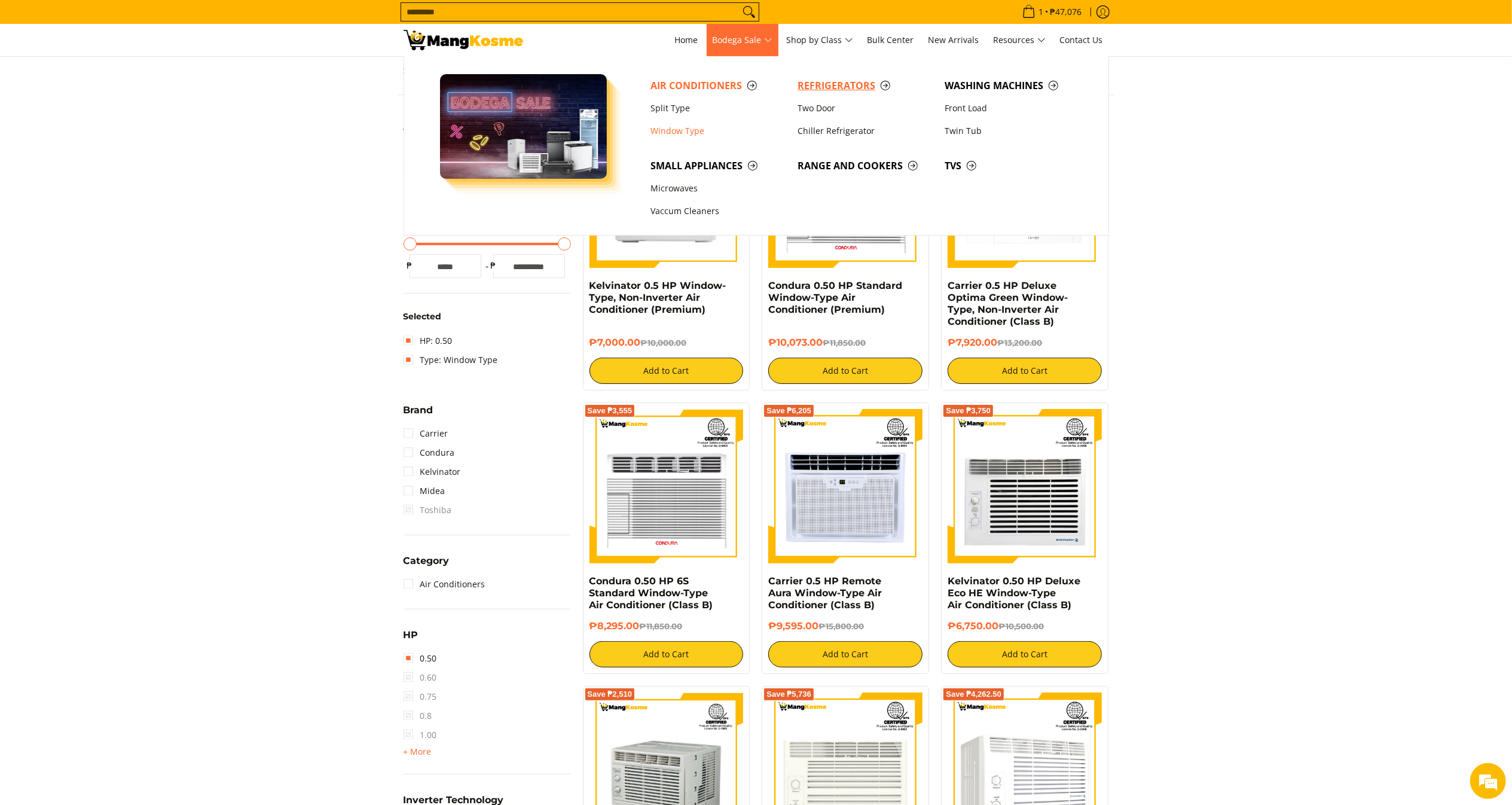
click at [817, 90] on span "Refrigerators" at bounding box center [865, 86] width 135 height 15
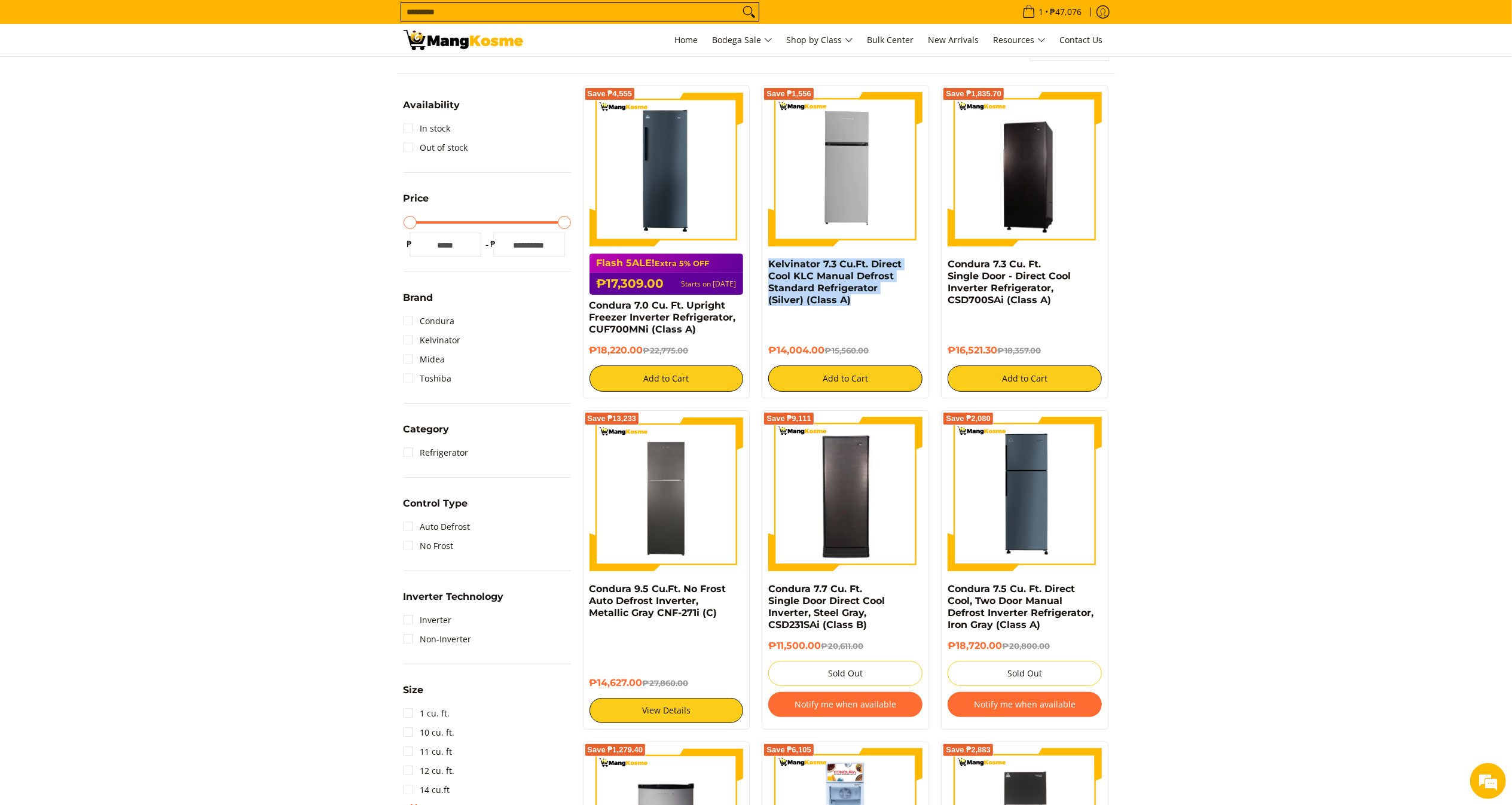
drag, startPoint x: 857, startPoint y: 303, endPoint x: 767, endPoint y: 263, distance: 98.5
click at [767, 263] on div "Save ₱1,556 Kelvinator 7.3 Cu.Ft. Direct Cool KLC Manual Defrost Standard Refri…" at bounding box center [845, 242] width 167 height 312
copy link "Kelvinator 7.3 Cu.Ft. Direct Cool KLC Manual Defrost Standard Refrigerator (Sil…"
drag, startPoint x: 820, startPoint y: 348, endPoint x: 766, endPoint y: 357, distance: 54.7
click at [766, 357] on div "Save ₱1,556 Kelvinator 7.3 Cu.Ft. Direct Cool KLC Manual Defrost Standard Refri…" at bounding box center [845, 242] width 167 height 312
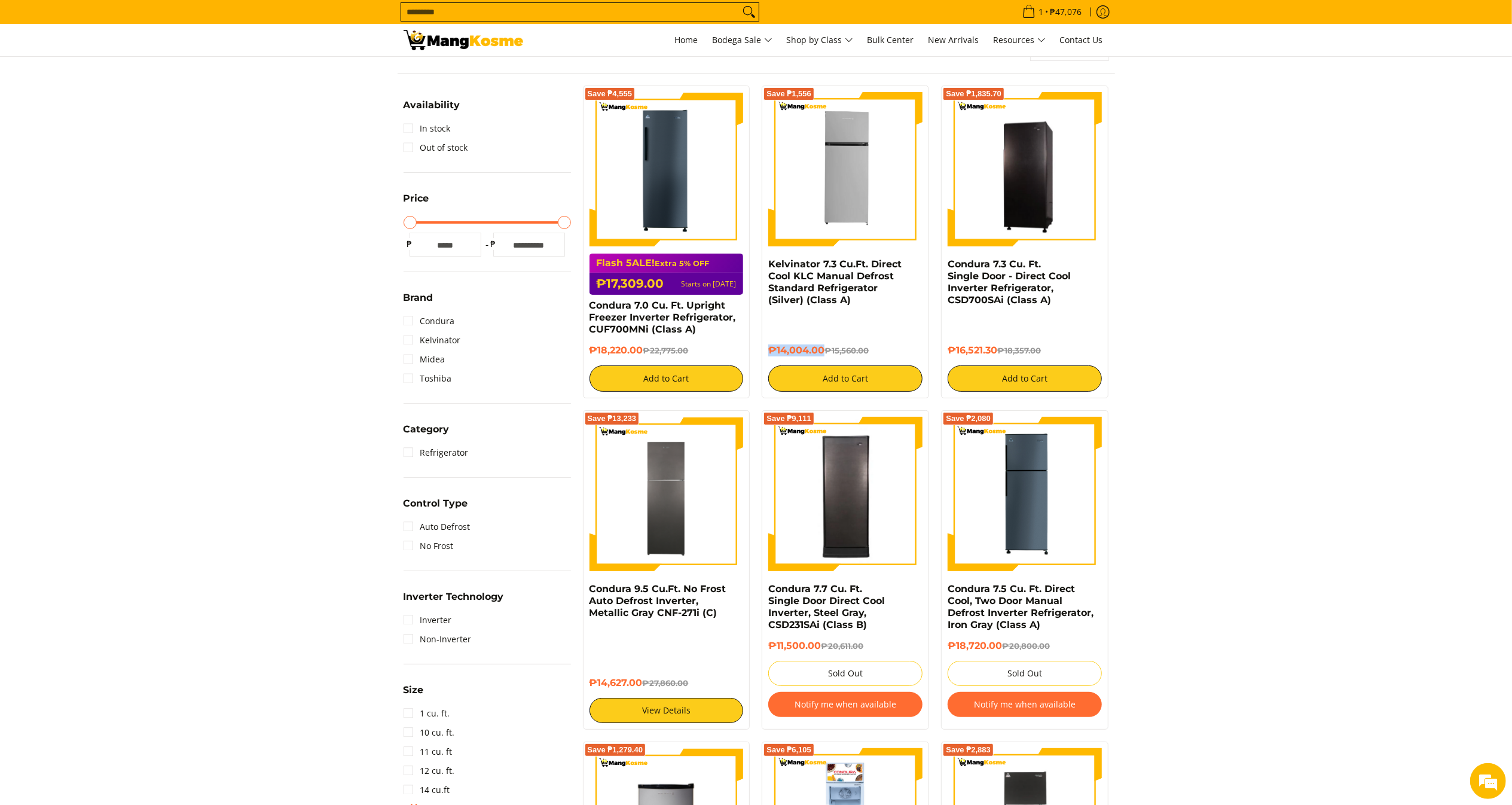
copy h6 "₱14,004.00"
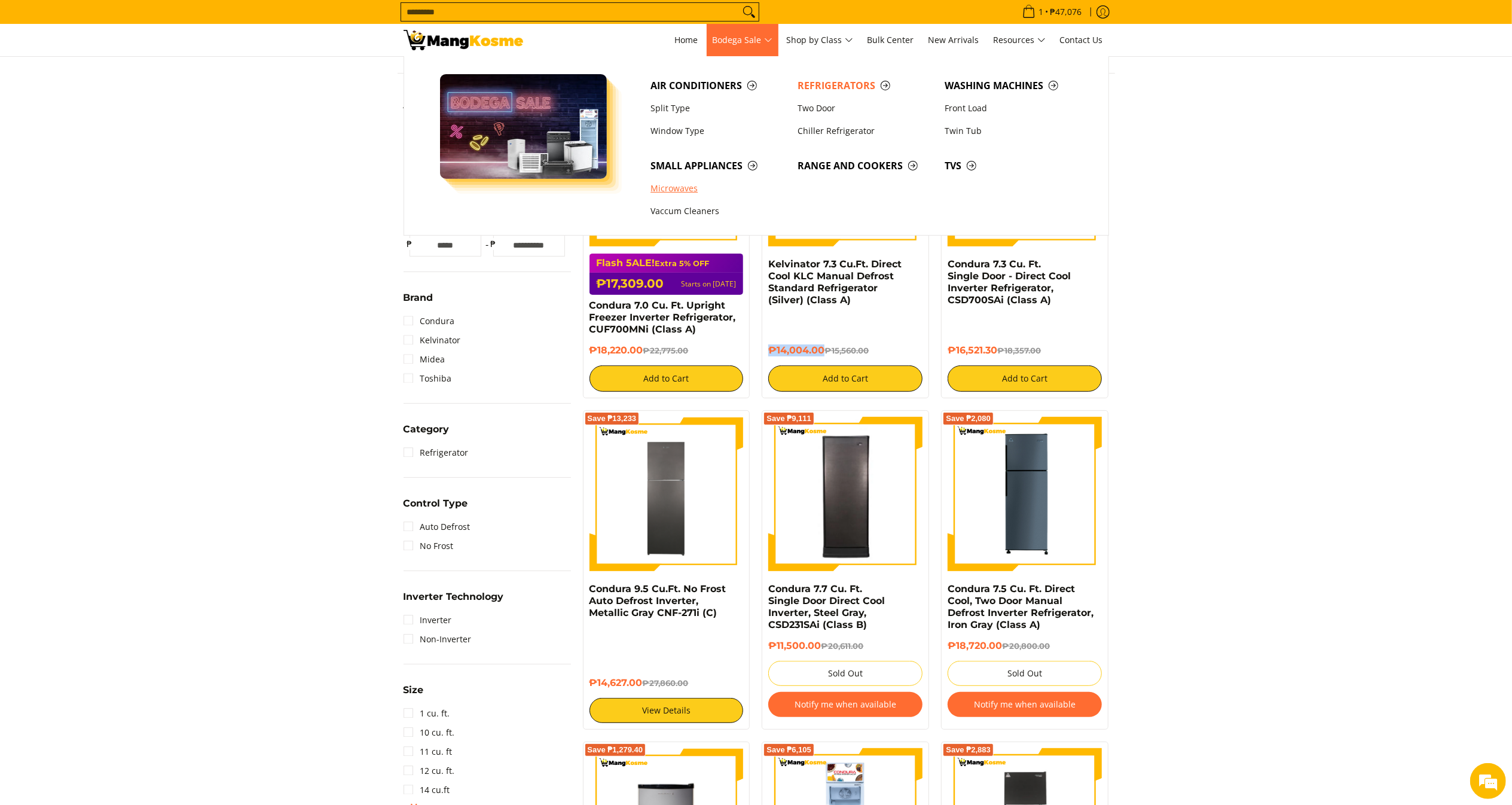
click at [690, 177] on link "Microwaves" at bounding box center [717, 188] width 147 height 23
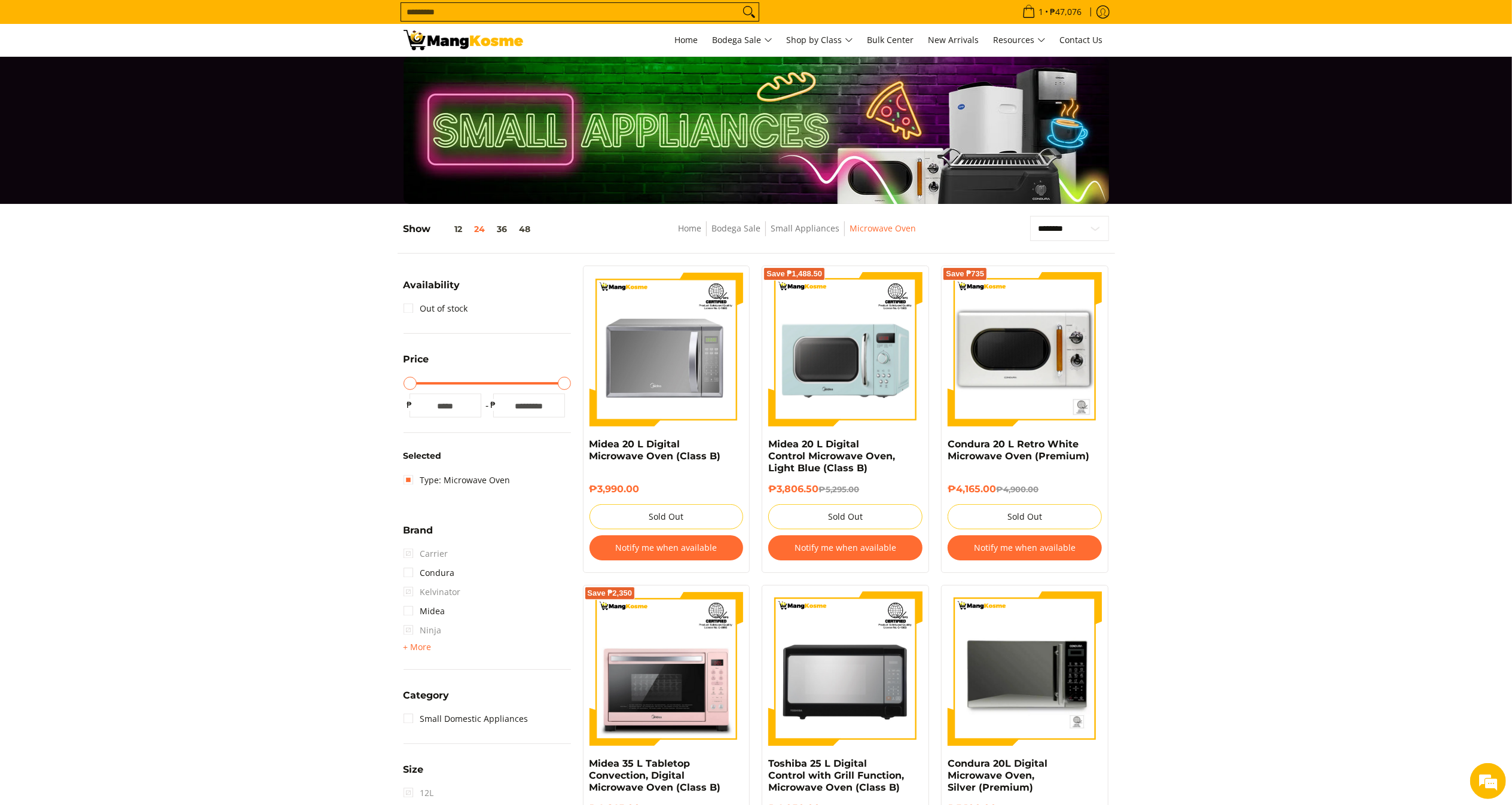
click at [639, 1] on form "Search..." at bounding box center [579, 12] width 359 height 24
click at [650, 21] on span "Search..." at bounding box center [579, 12] width 359 height 19
click at [651, 16] on input "Search..." at bounding box center [570, 12] width 338 height 18
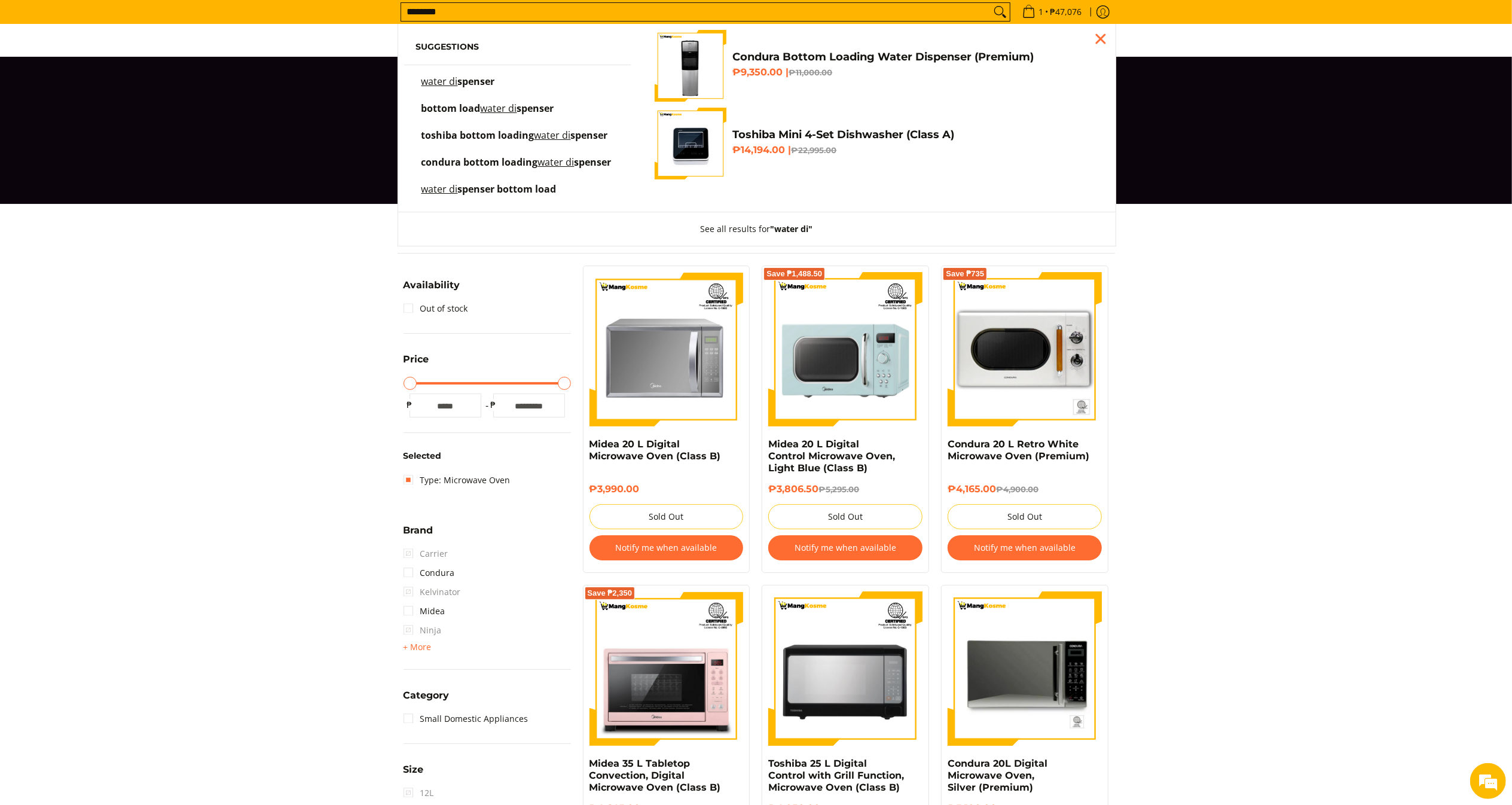
type input "********"
click at [437, 82] on mark "water di" at bounding box center [439, 81] width 37 height 13
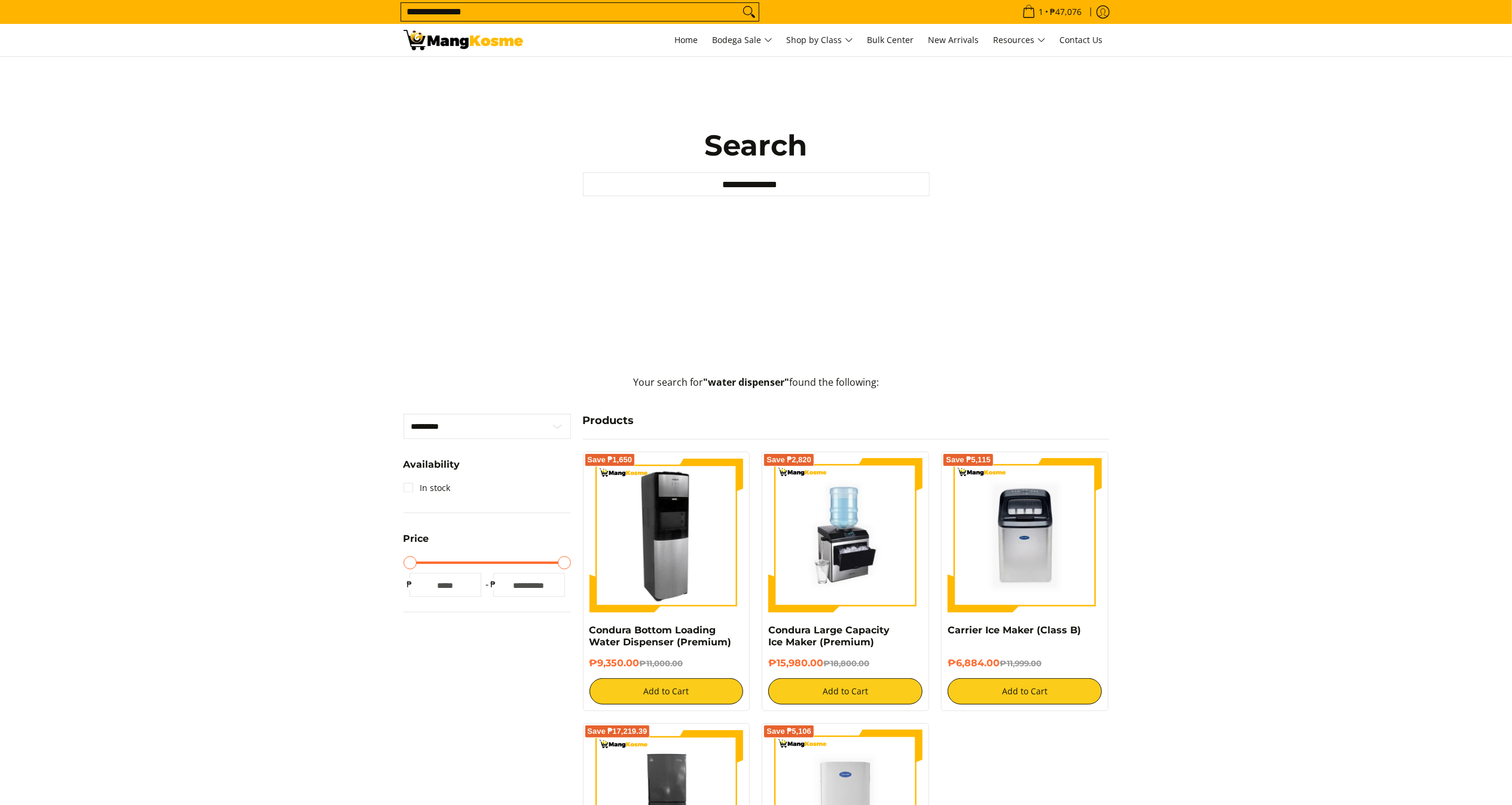
scroll to position [120, 0]
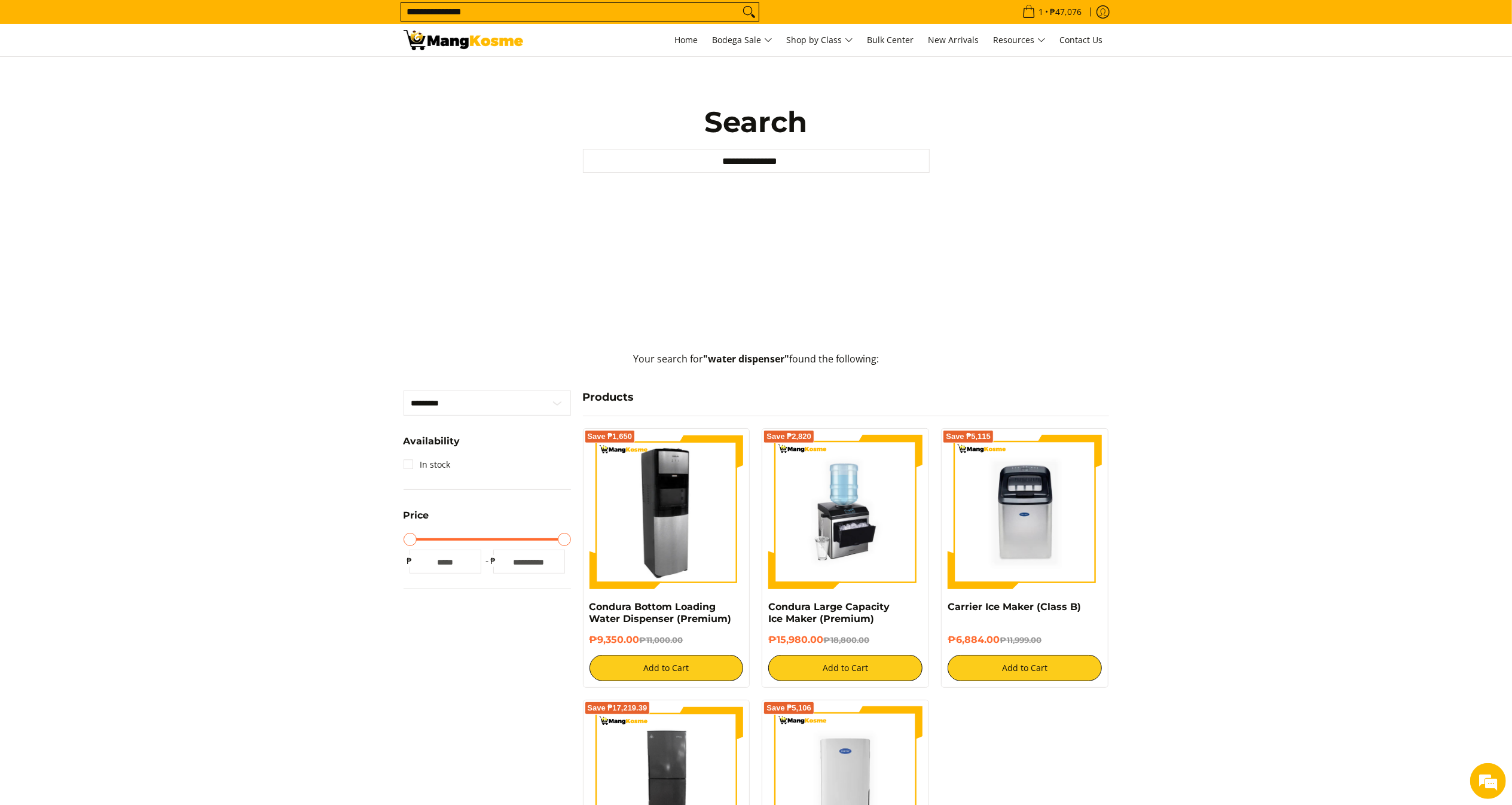
click at [698, 497] on img at bounding box center [666, 512] width 154 height 154
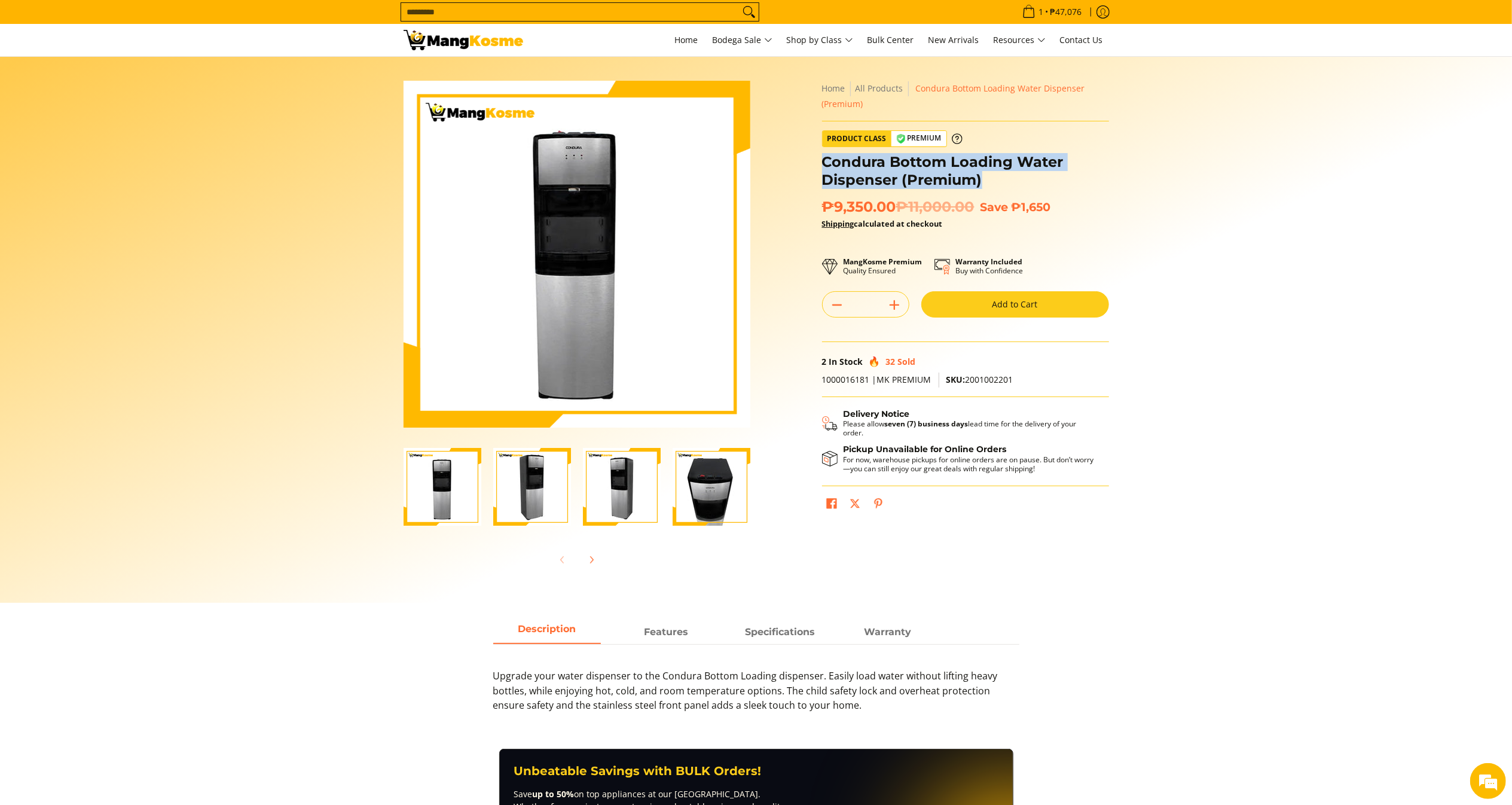
drag, startPoint x: 995, startPoint y: 181, endPoint x: 825, endPoint y: 159, distance: 171.4
click at [825, 159] on h1 "Condura Bottom Loading Water Dispenser (Premium)" at bounding box center [966, 171] width 287 height 36
copy h1 "Condura Bottom Loading Water Dispenser (Premium)"
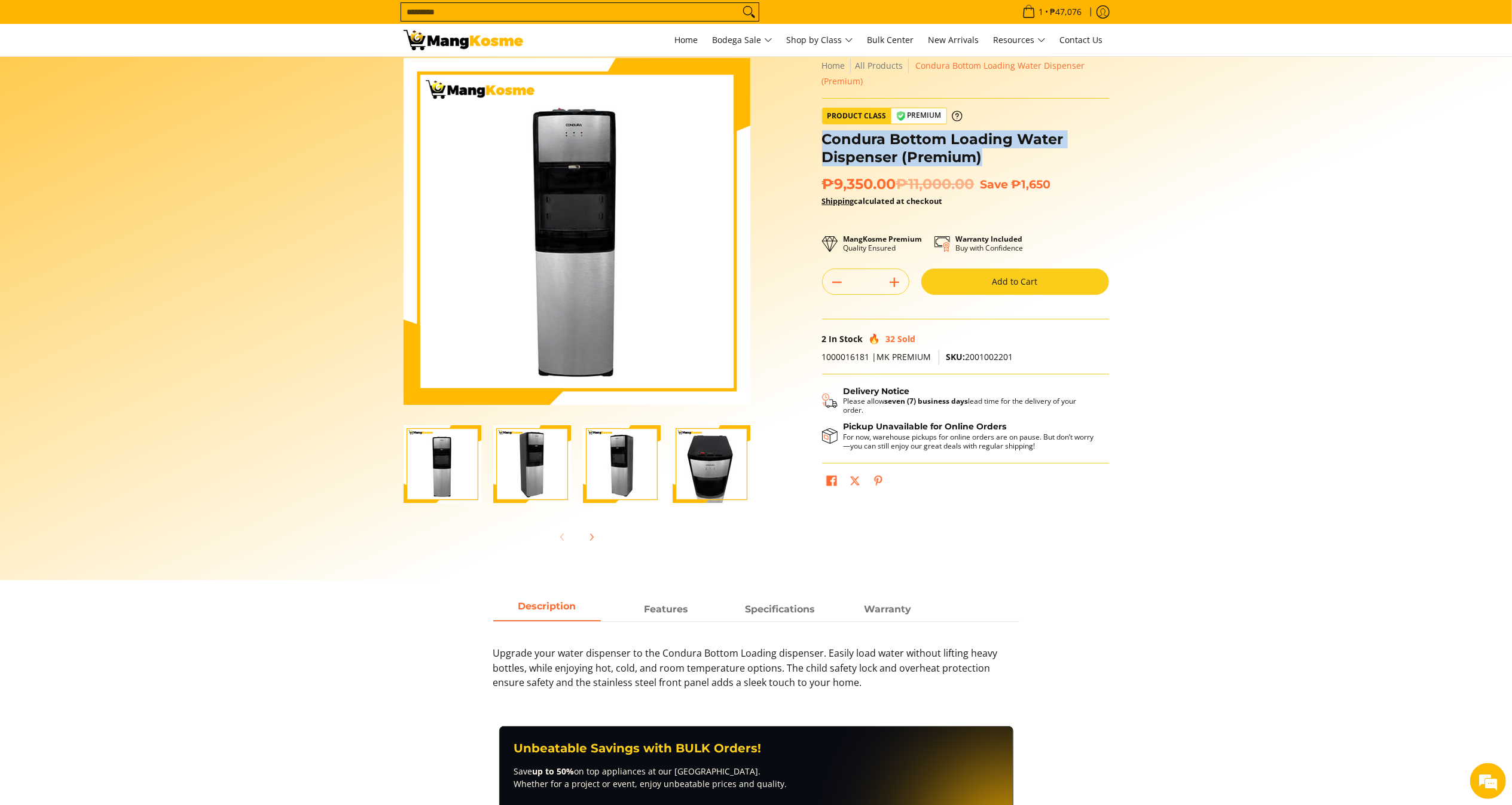
scroll to position [25, 0]
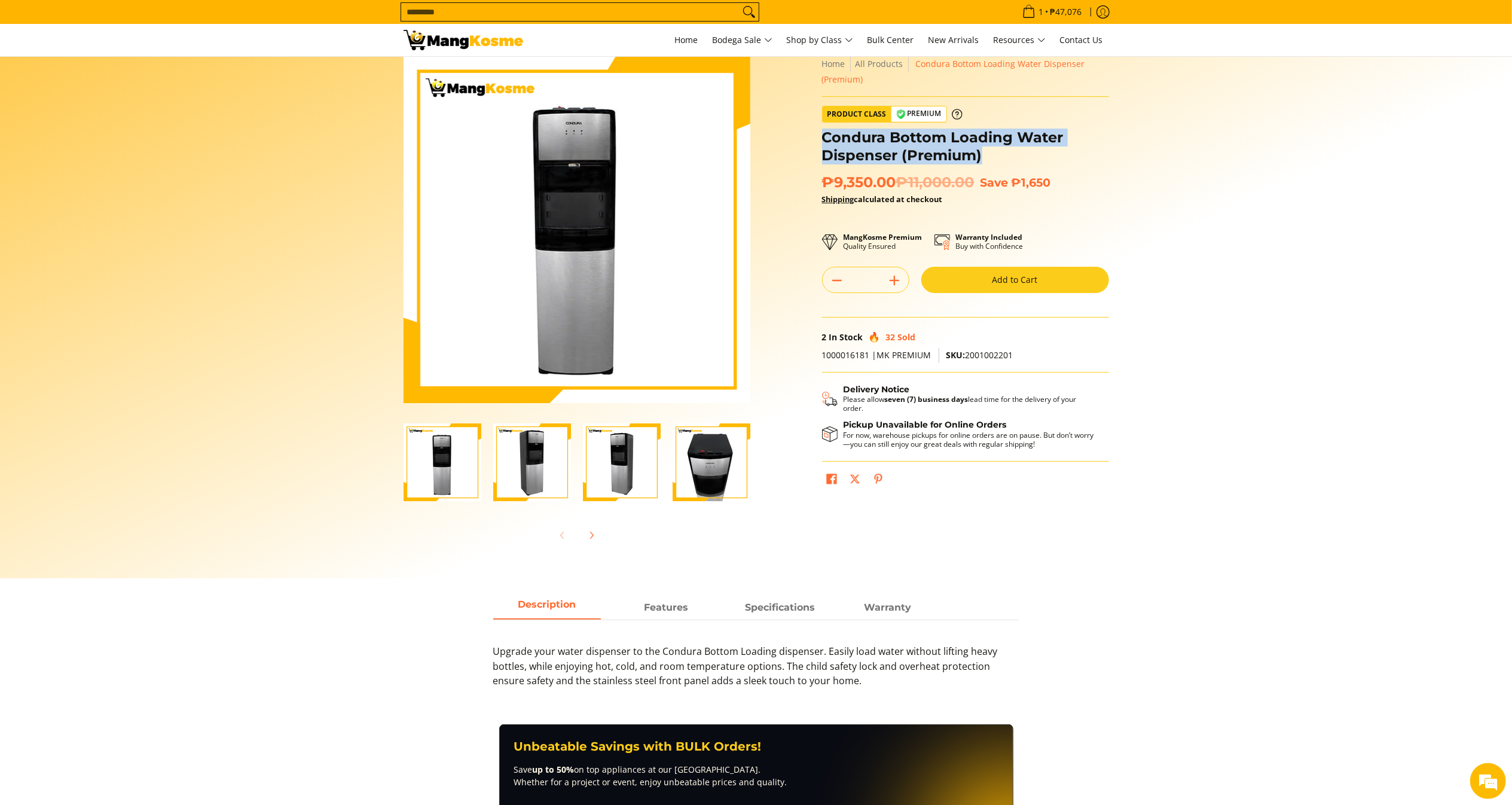
drag, startPoint x: 895, startPoint y: 179, endPoint x: 824, endPoint y: 176, distance: 71.1
click at [824, 176] on span "₱9,350.00 ₱11,000.00" at bounding box center [898, 183] width 153 height 18
copy span "₱9,350.00"
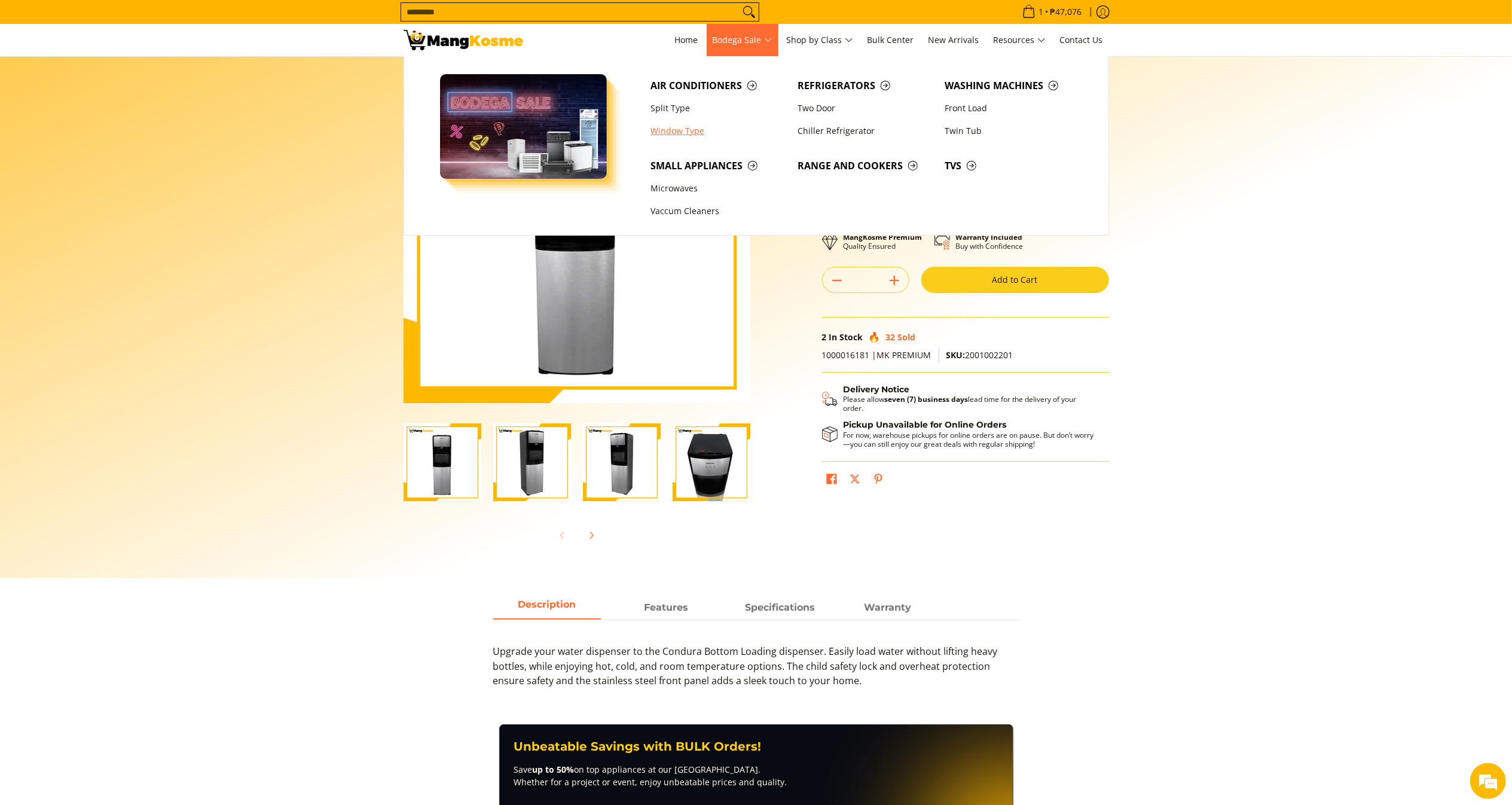
click at [677, 131] on link "Window Type" at bounding box center [717, 131] width 147 height 23
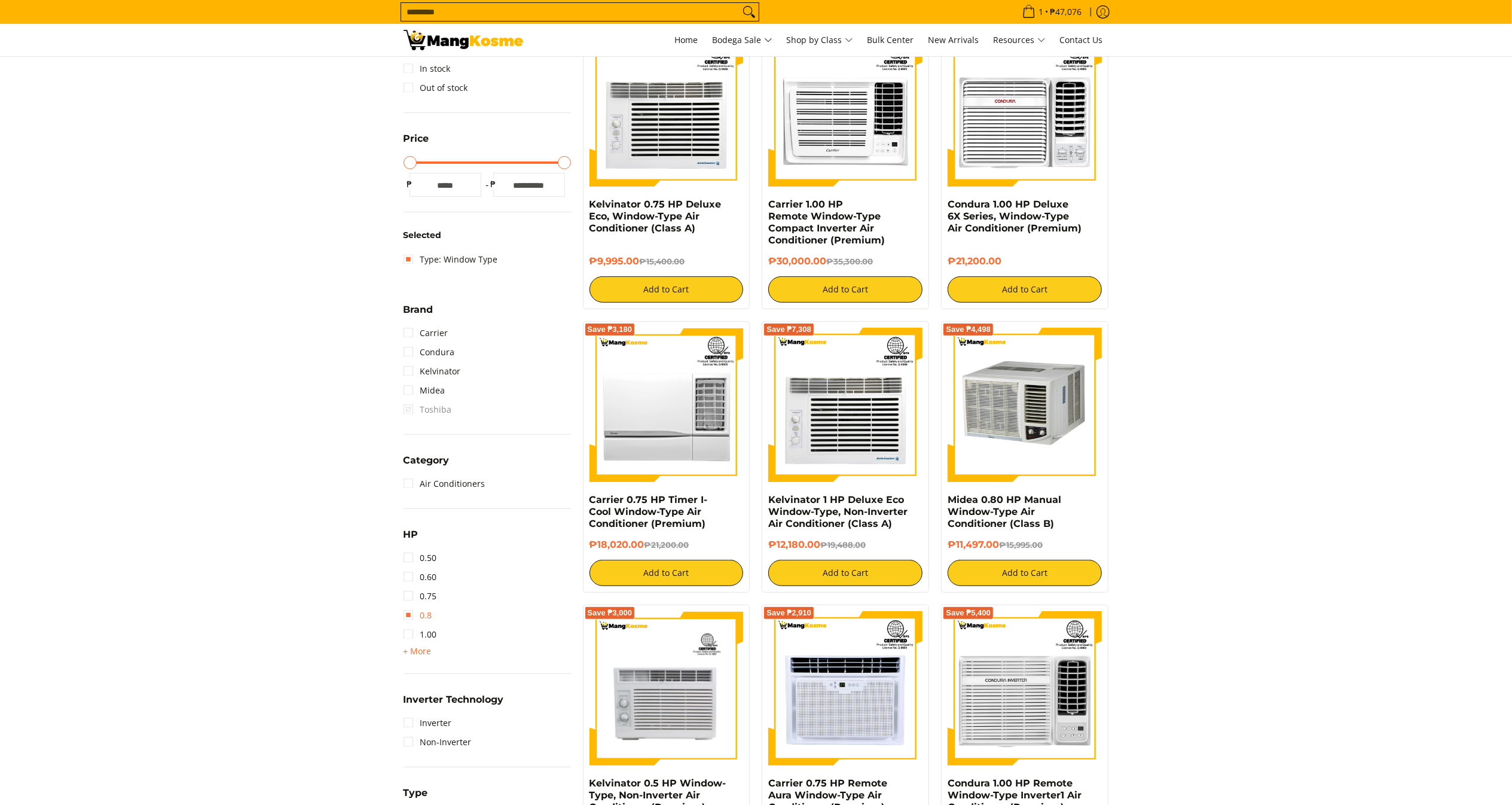
scroll to position [239, 0]
click at [419, 593] on link "0.75" at bounding box center [420, 596] width 34 height 19
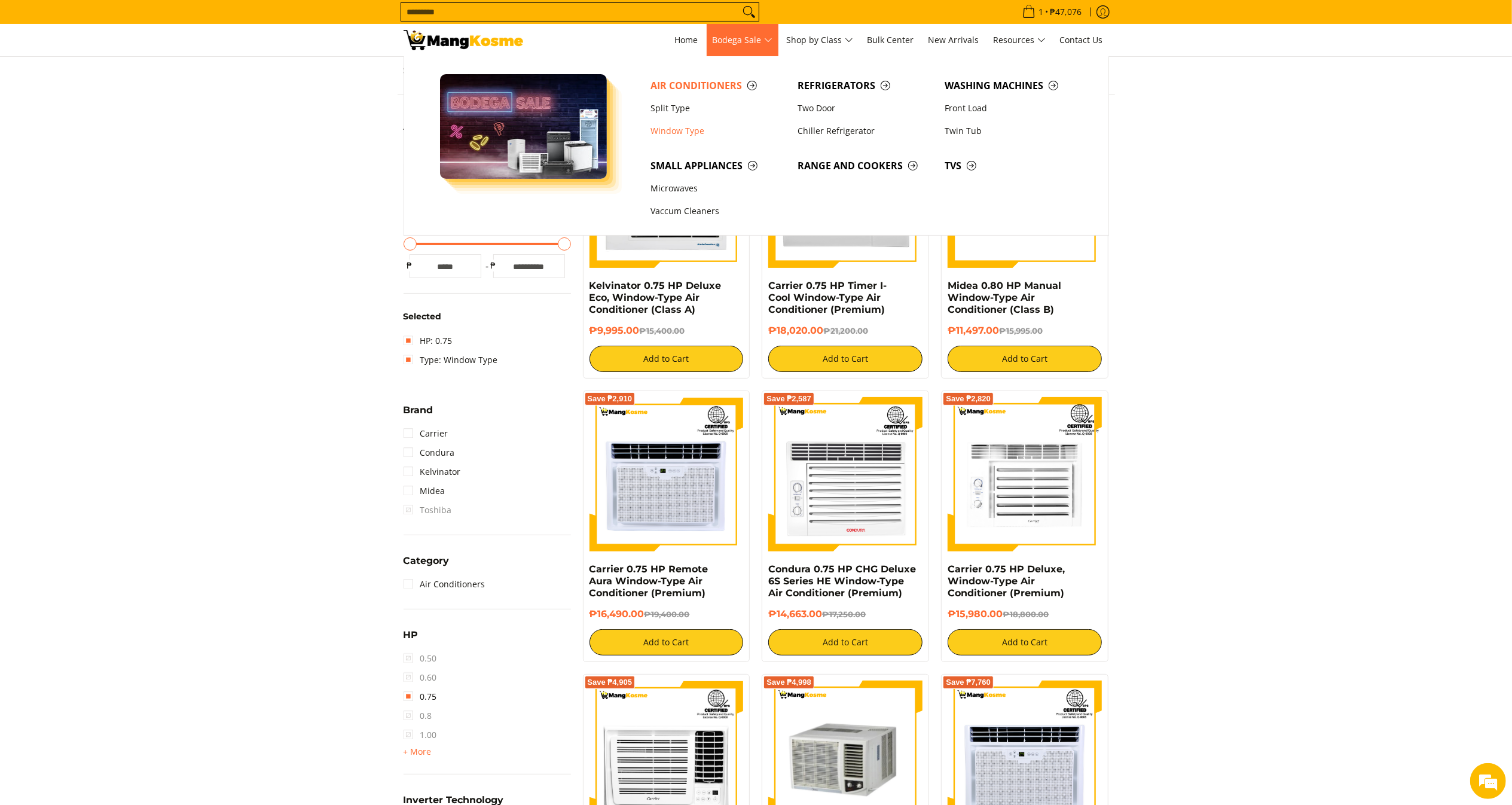
click at [771, 44] on span "Bodega Sale" at bounding box center [742, 40] width 59 height 15
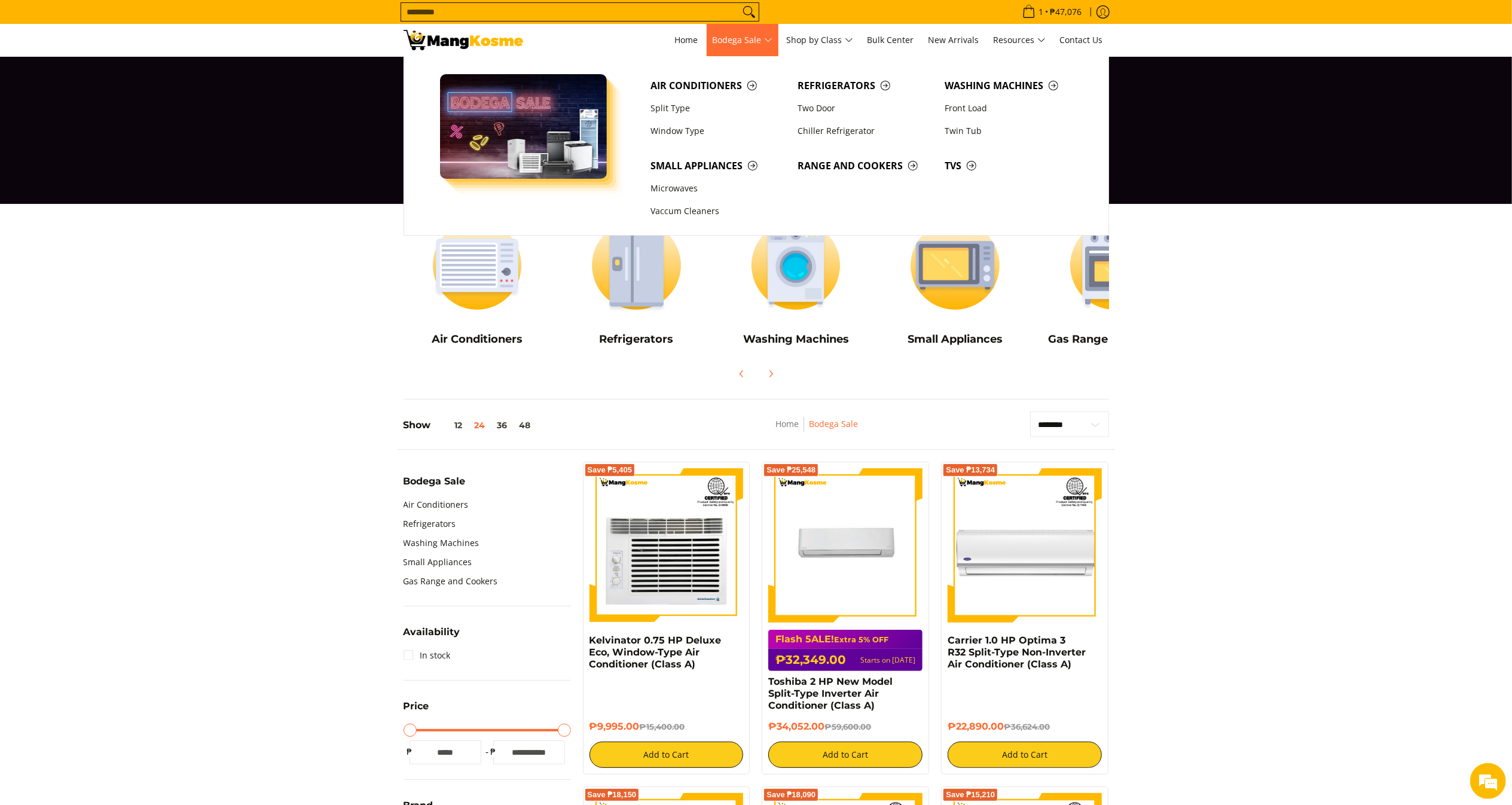
click at [735, 48] on span "Bodega Sale" at bounding box center [742, 40] width 59 height 15
